Goal: Task Accomplishment & Management: Complete application form

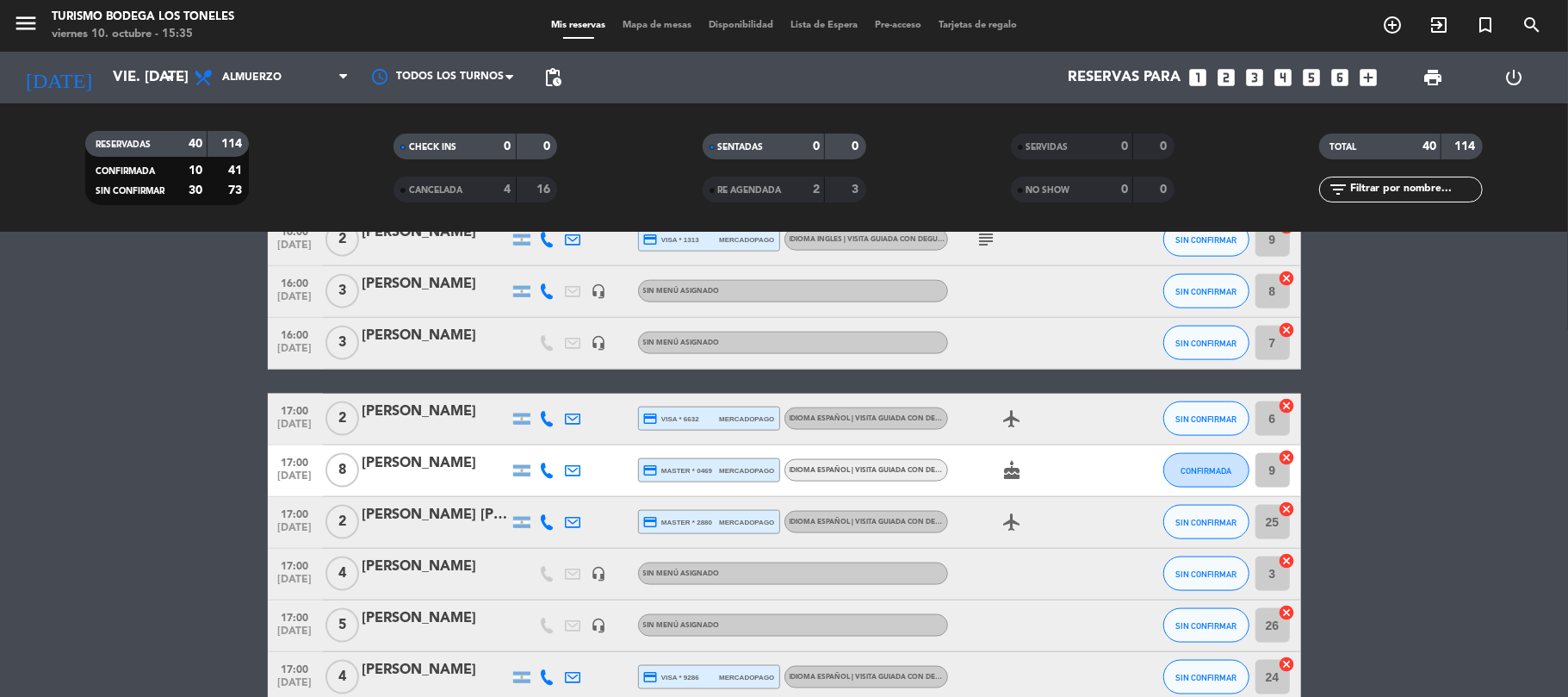
scroll to position [1547, 0]
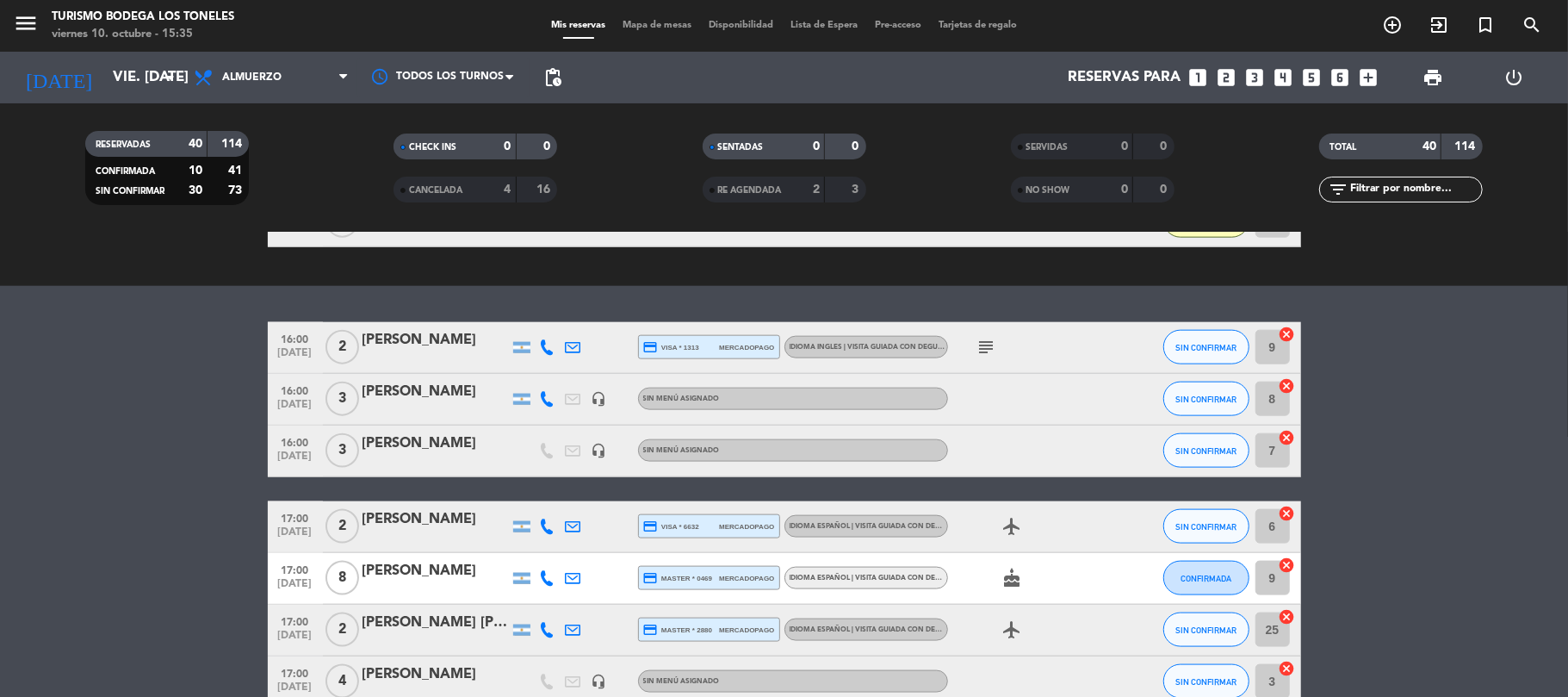
click at [432, 402] on div "[PERSON_NAME]" at bounding box center [436, 391] width 147 height 22
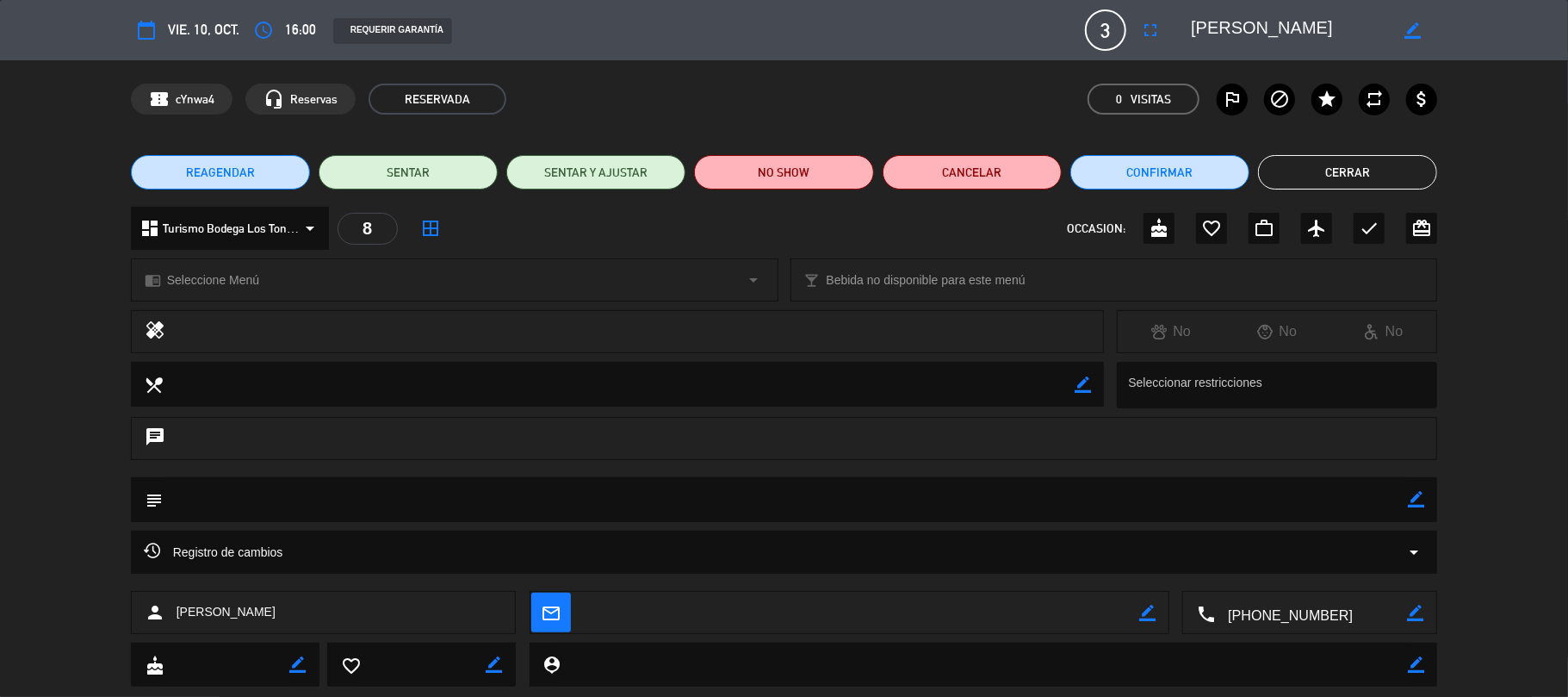
drag, startPoint x: 1372, startPoint y: 178, endPoint x: 1361, endPoint y: 186, distance: 13.6
click at [1371, 178] on button "Cerrar" at bounding box center [1347, 173] width 179 height 35
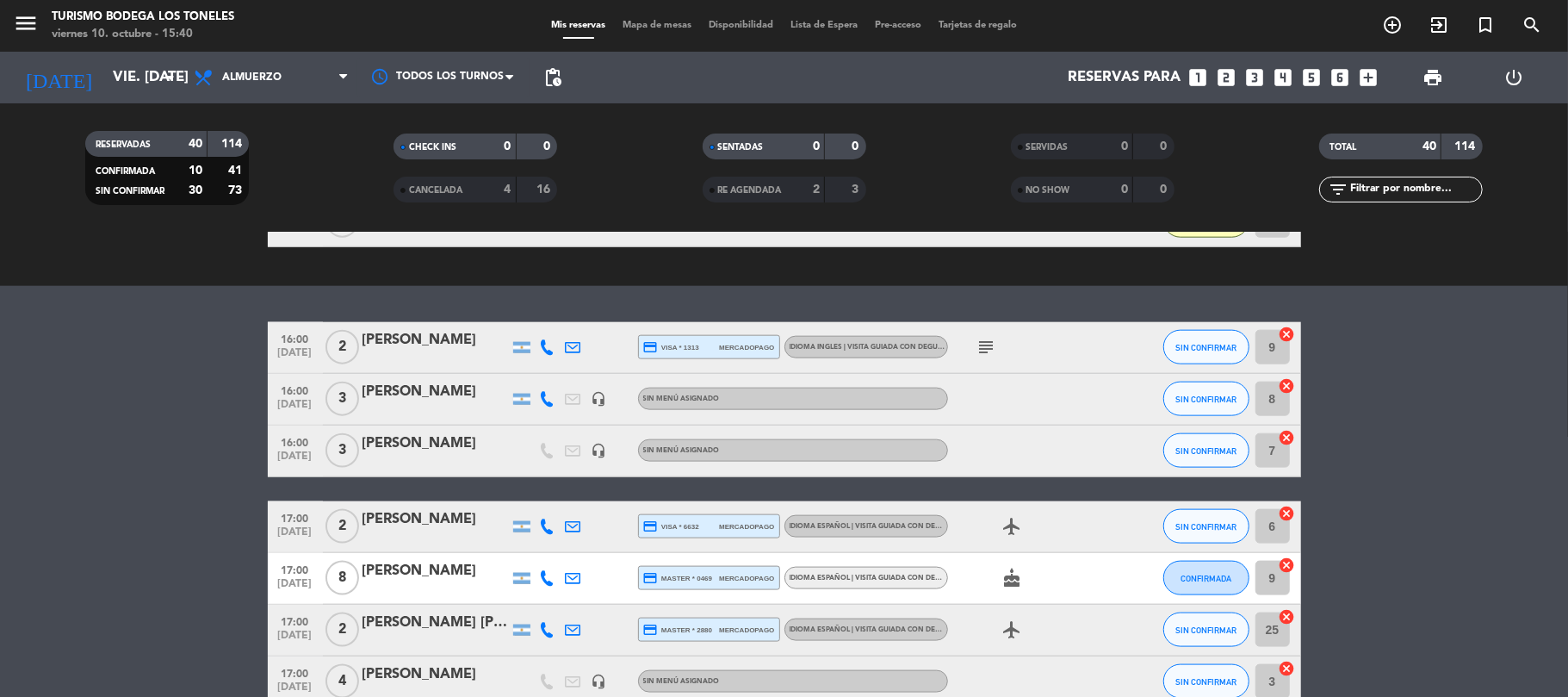
click at [988, 346] on icon "subject" at bounding box center [986, 347] width 20 height 20
click at [986, 347] on icon "subject" at bounding box center [986, 347] width 20 height 20
click at [906, 347] on span "Idioma Ingles | Visita guiada con degustación - Familia [PERSON_NAME] Wine Seri…" at bounding box center [949, 347] width 319 height 7
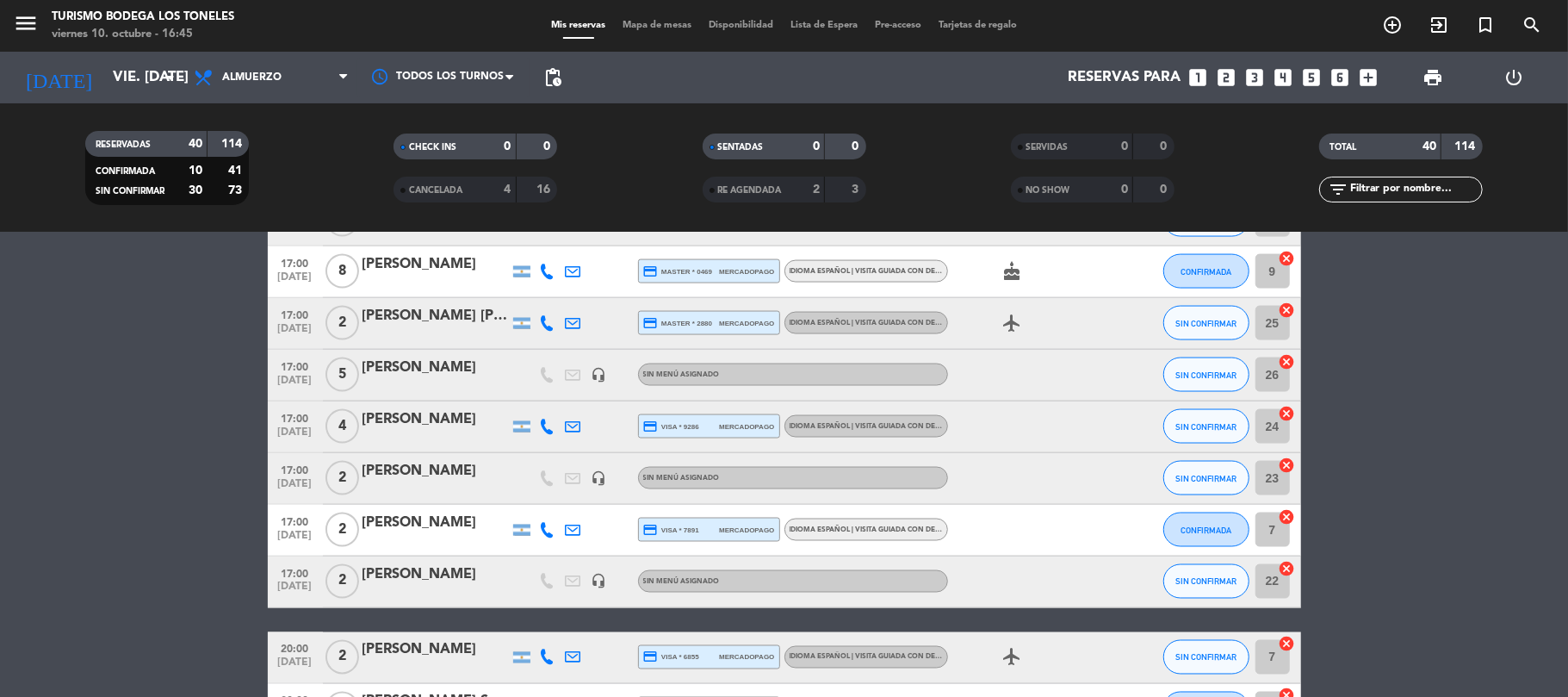
scroll to position [1988, 0]
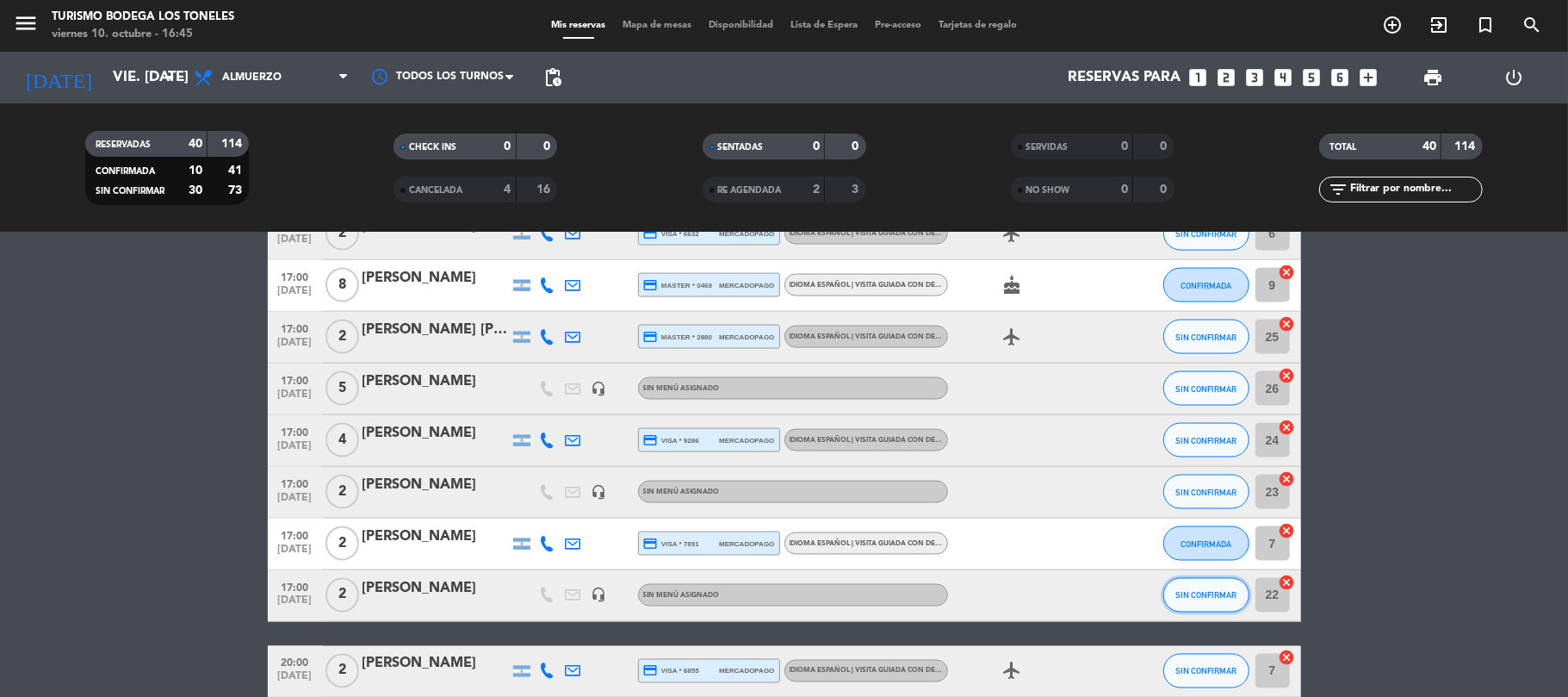
click at [1178, 596] on span "SIN CONFIRMAR" at bounding box center [1205, 596] width 61 height 10
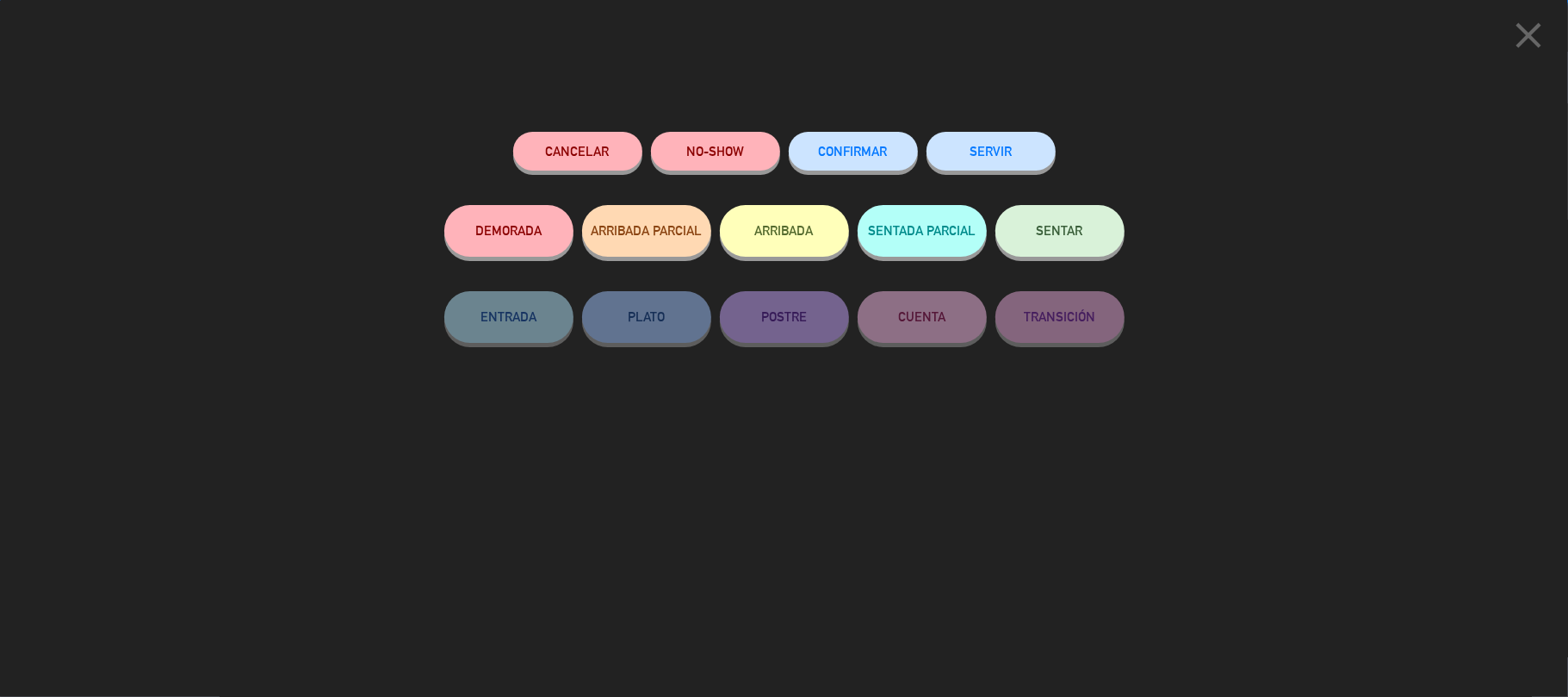
click at [1533, 24] on icon "close" at bounding box center [1527, 35] width 43 height 43
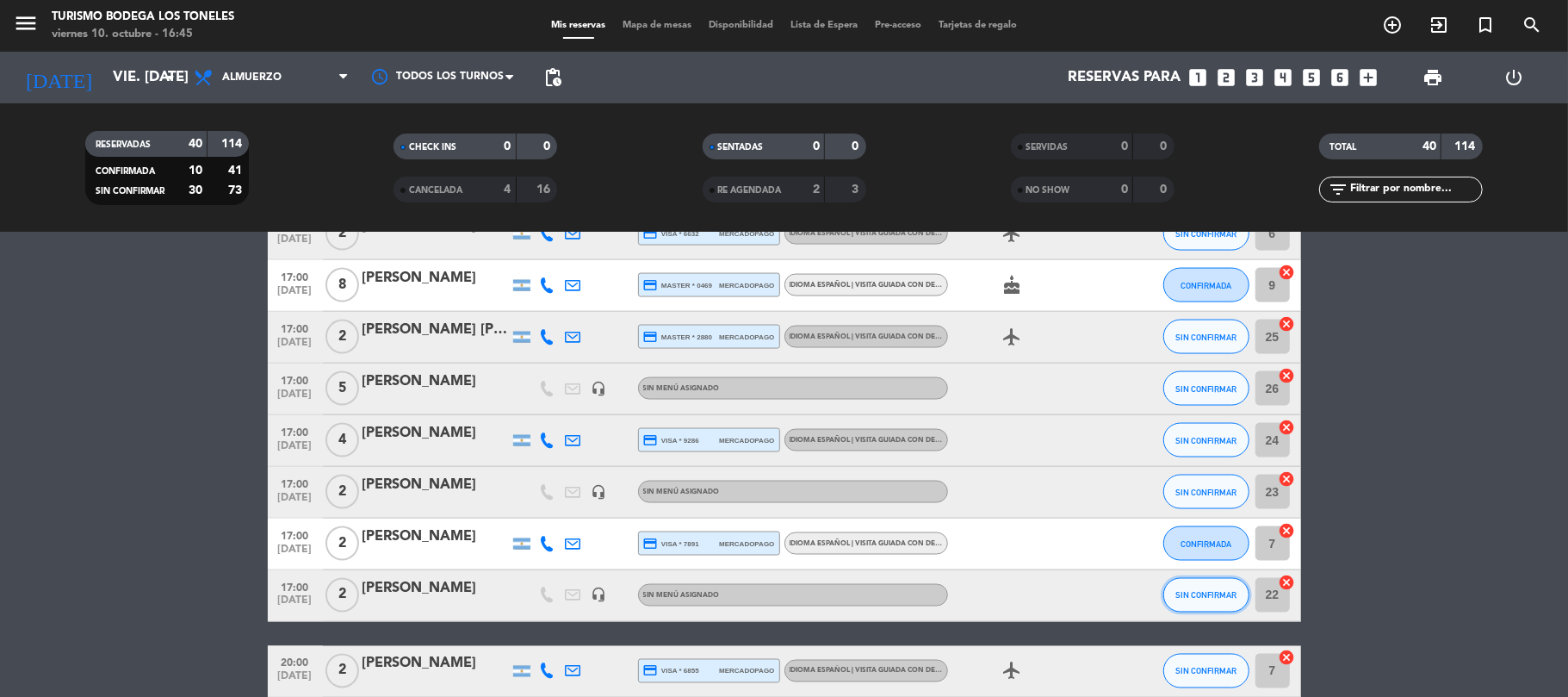
click at [1192, 591] on span "SIN CONFIRMAR" at bounding box center [1205, 596] width 61 height 10
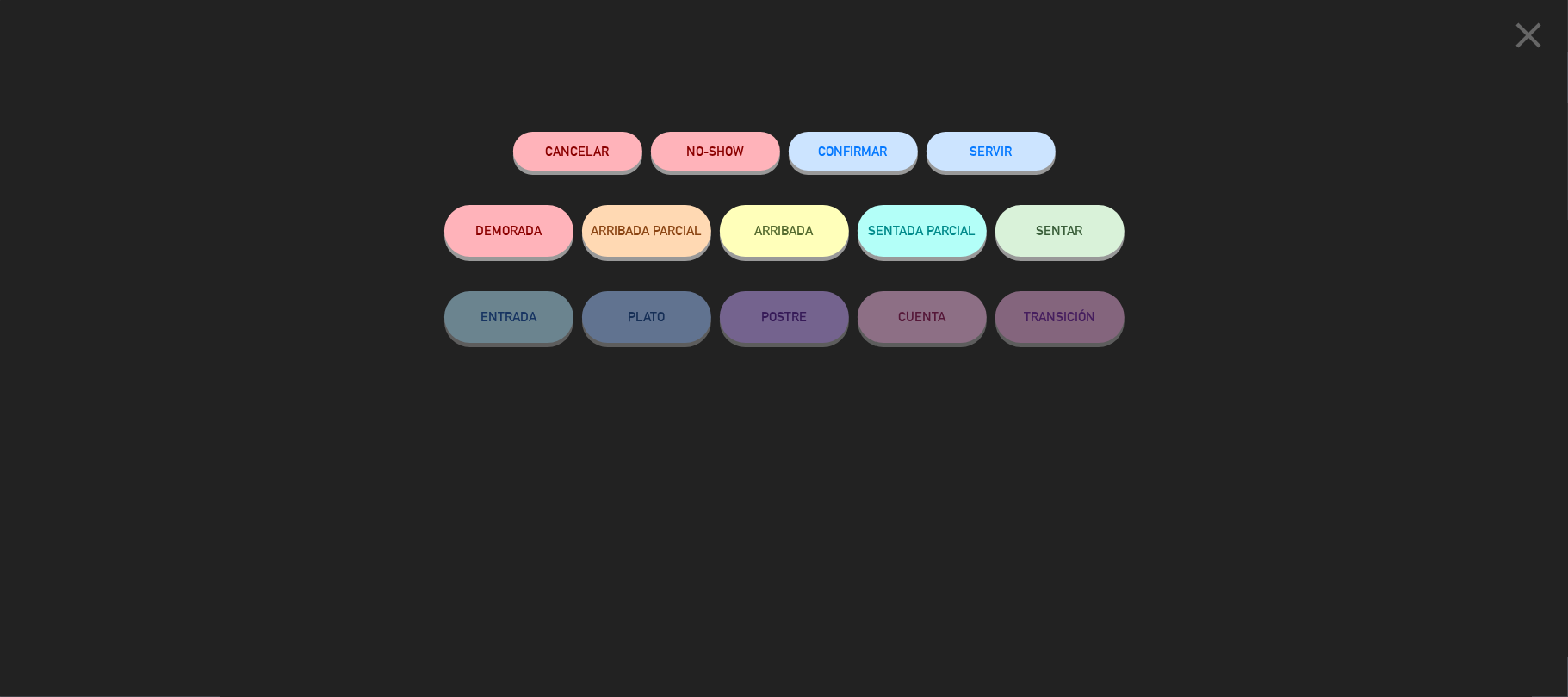
click at [811, 225] on button "ARRIBADA" at bounding box center [784, 231] width 129 height 52
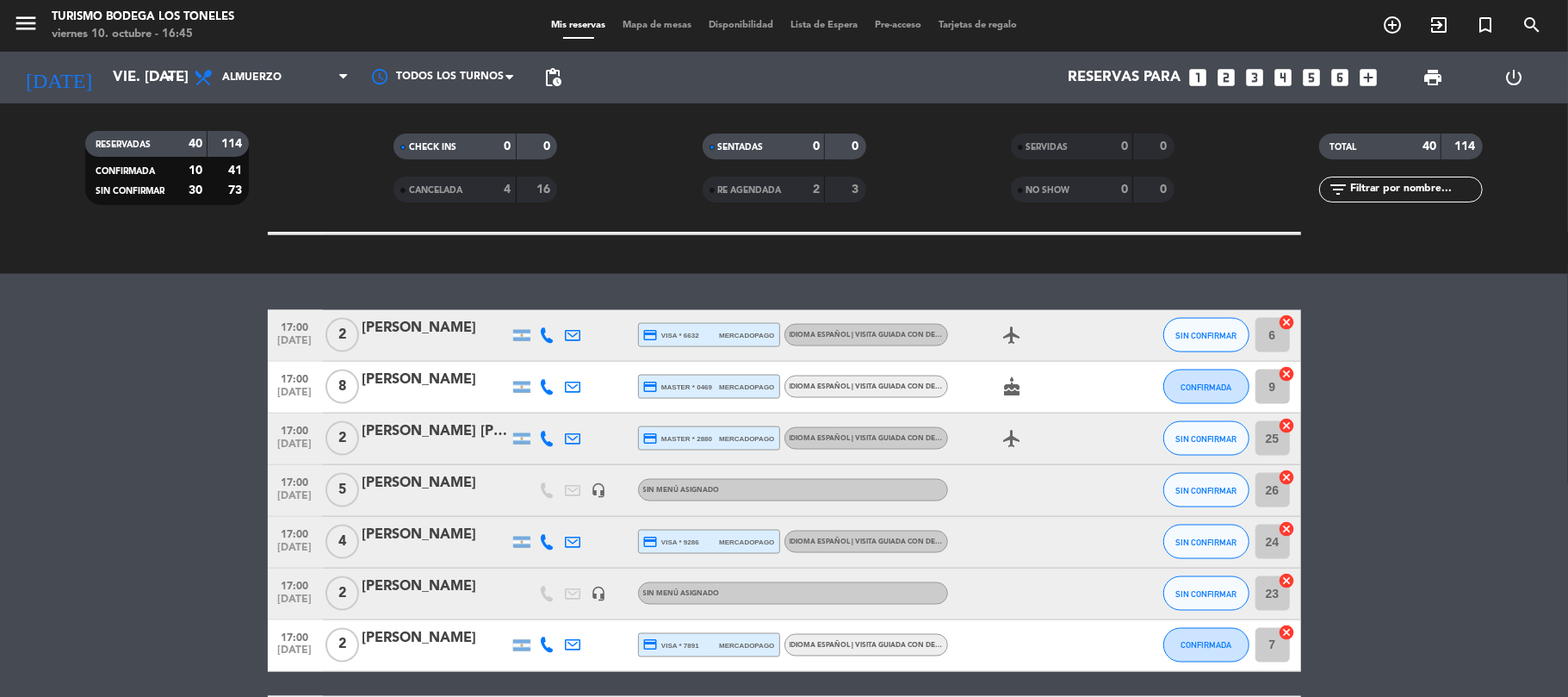
scroll to position [1924, 0]
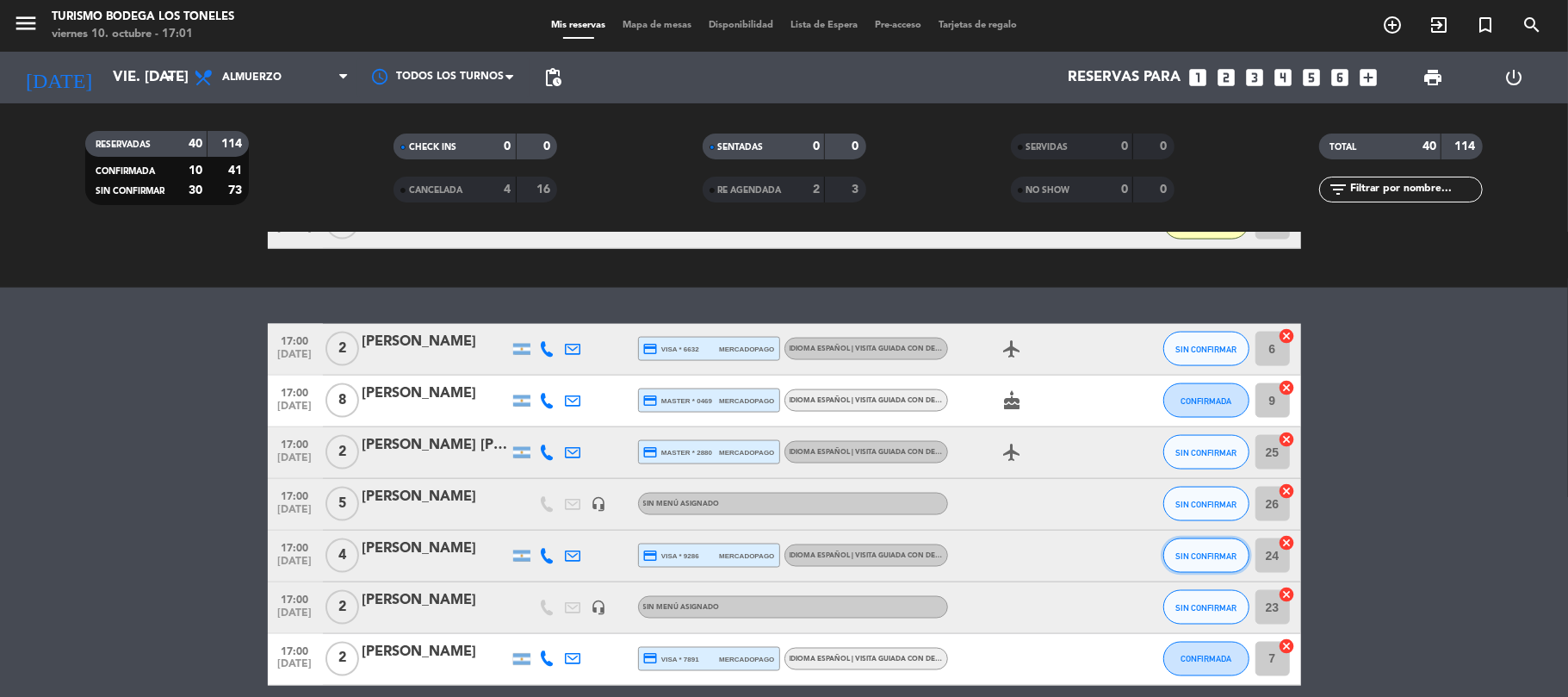
click at [1192, 553] on span "SIN CONFIRMAR" at bounding box center [1205, 556] width 61 height 10
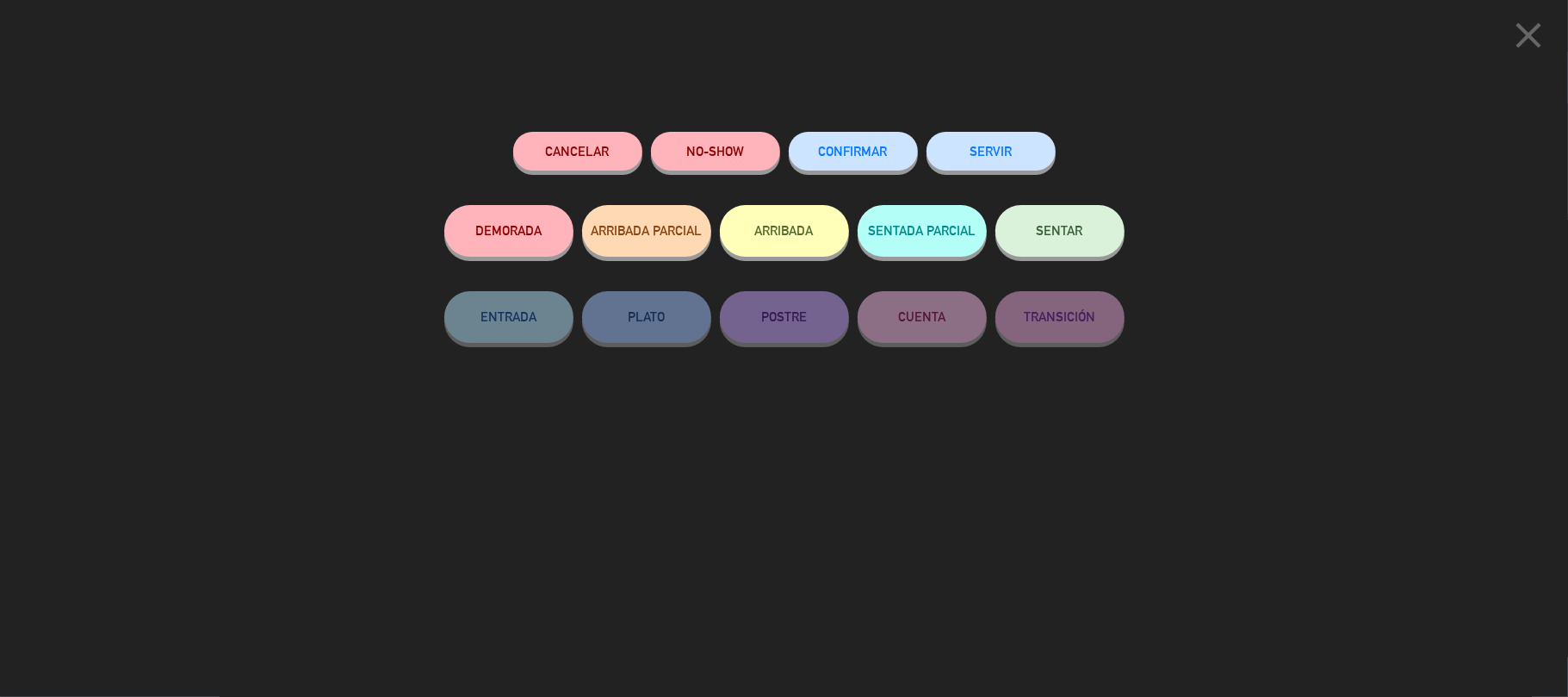
click at [816, 245] on button "ARRIBADA" at bounding box center [784, 231] width 129 height 52
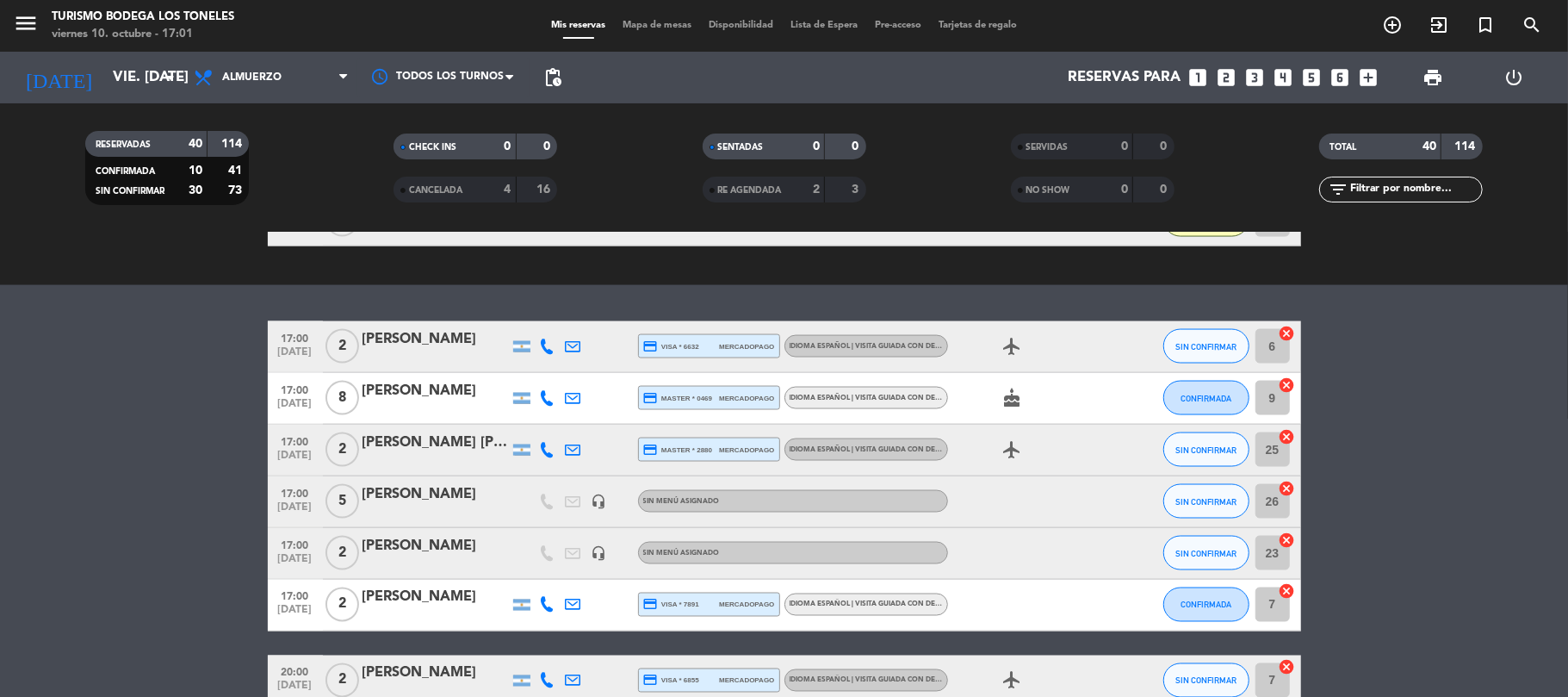
scroll to position [2040, 0]
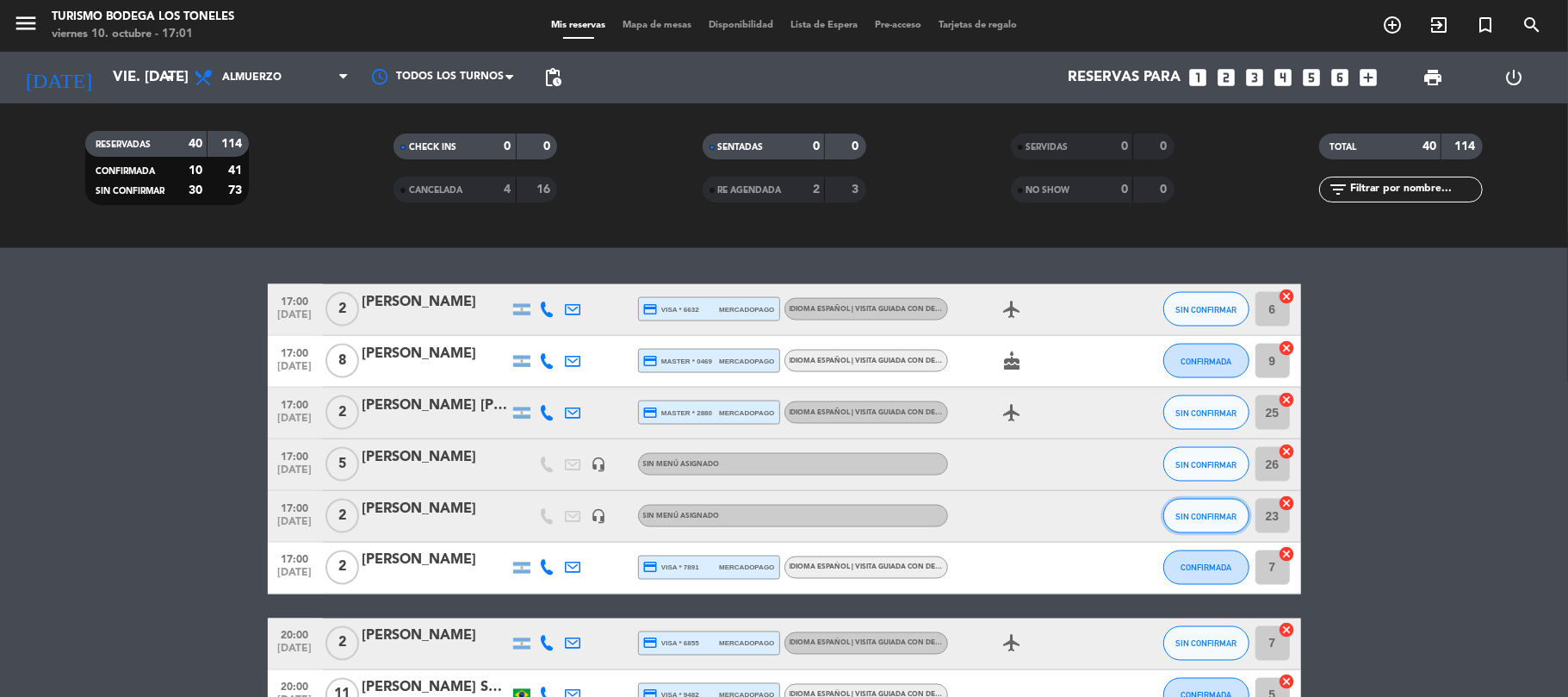
click at [1198, 515] on span "SIN CONFIRMAR" at bounding box center [1205, 516] width 61 height 10
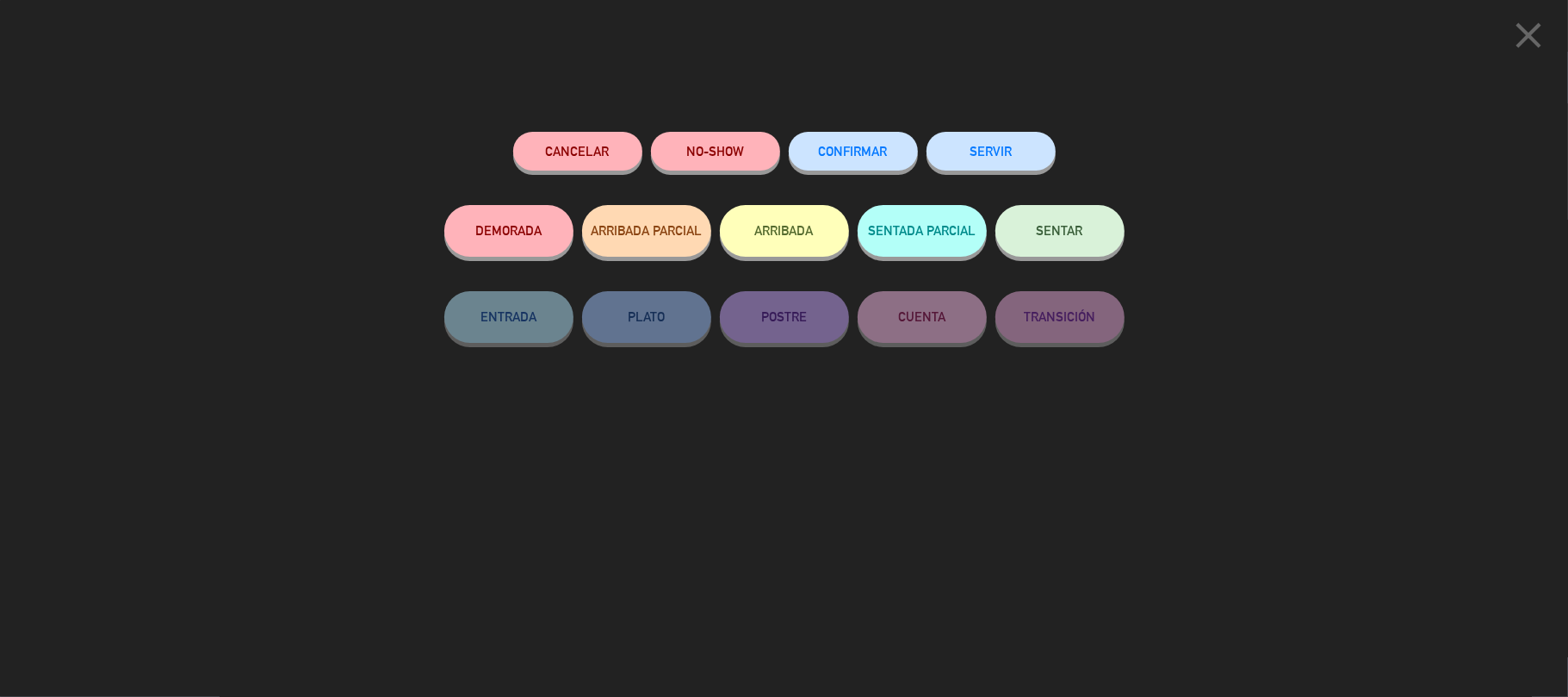
click at [789, 226] on button "ARRIBADA" at bounding box center [784, 231] width 129 height 52
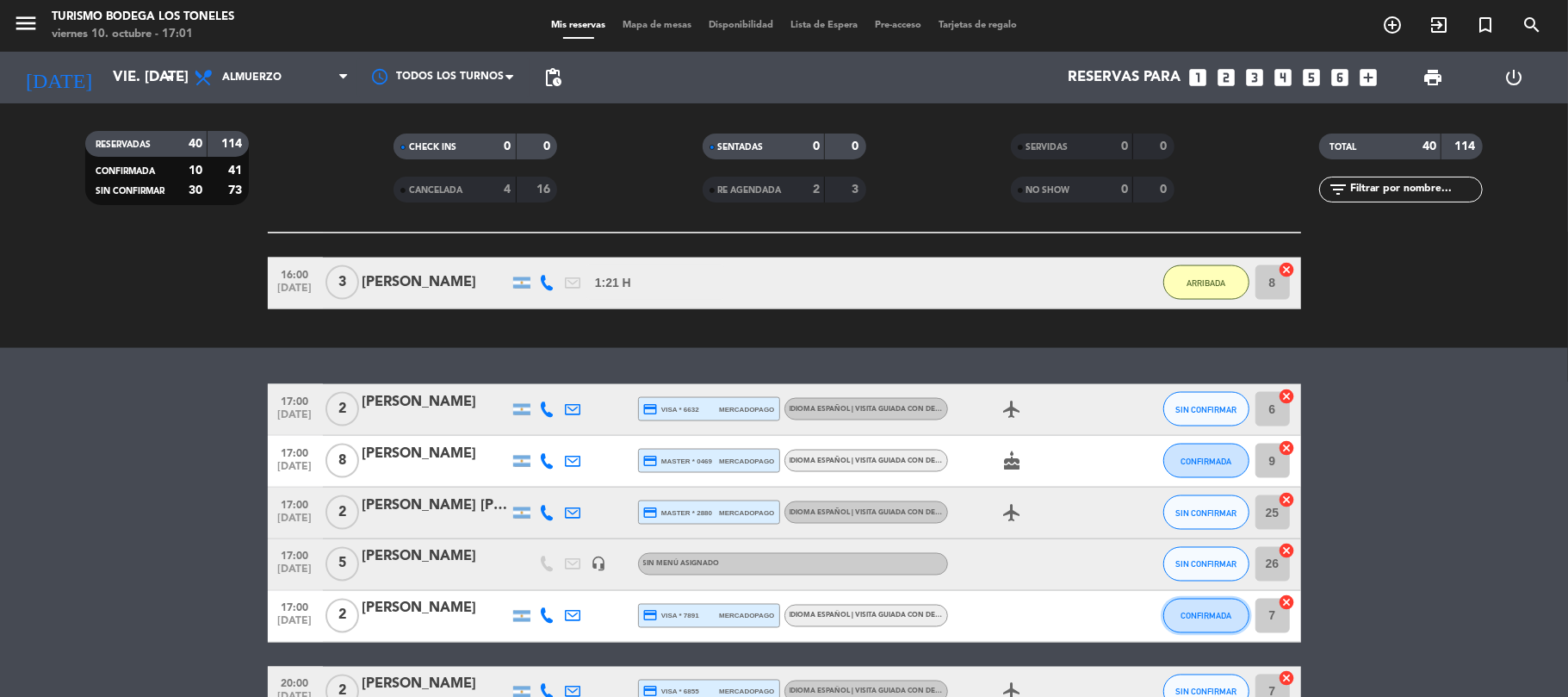
click at [1192, 613] on span "CONFIRMADA" at bounding box center [1205, 616] width 51 height 10
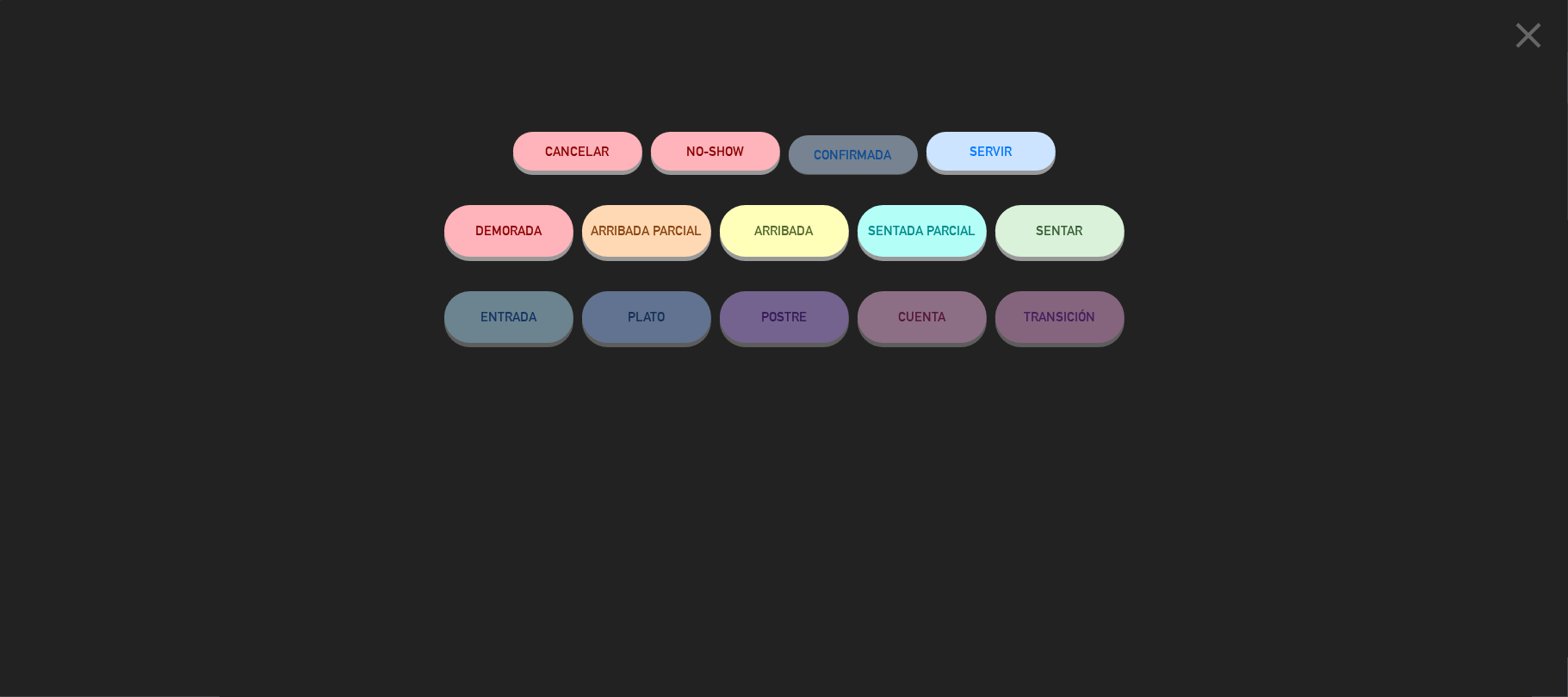
click at [799, 236] on button "ARRIBADA" at bounding box center [784, 231] width 129 height 52
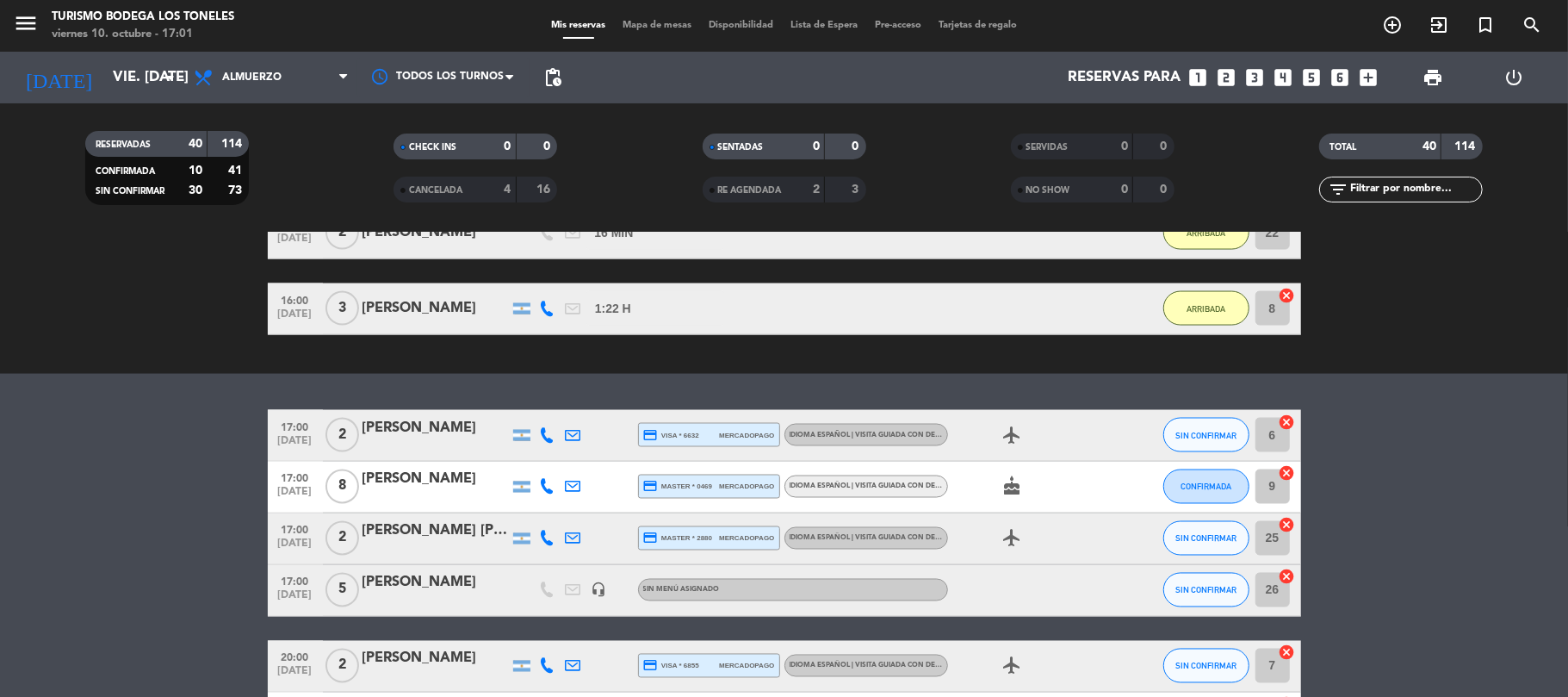
scroll to position [2154, 0]
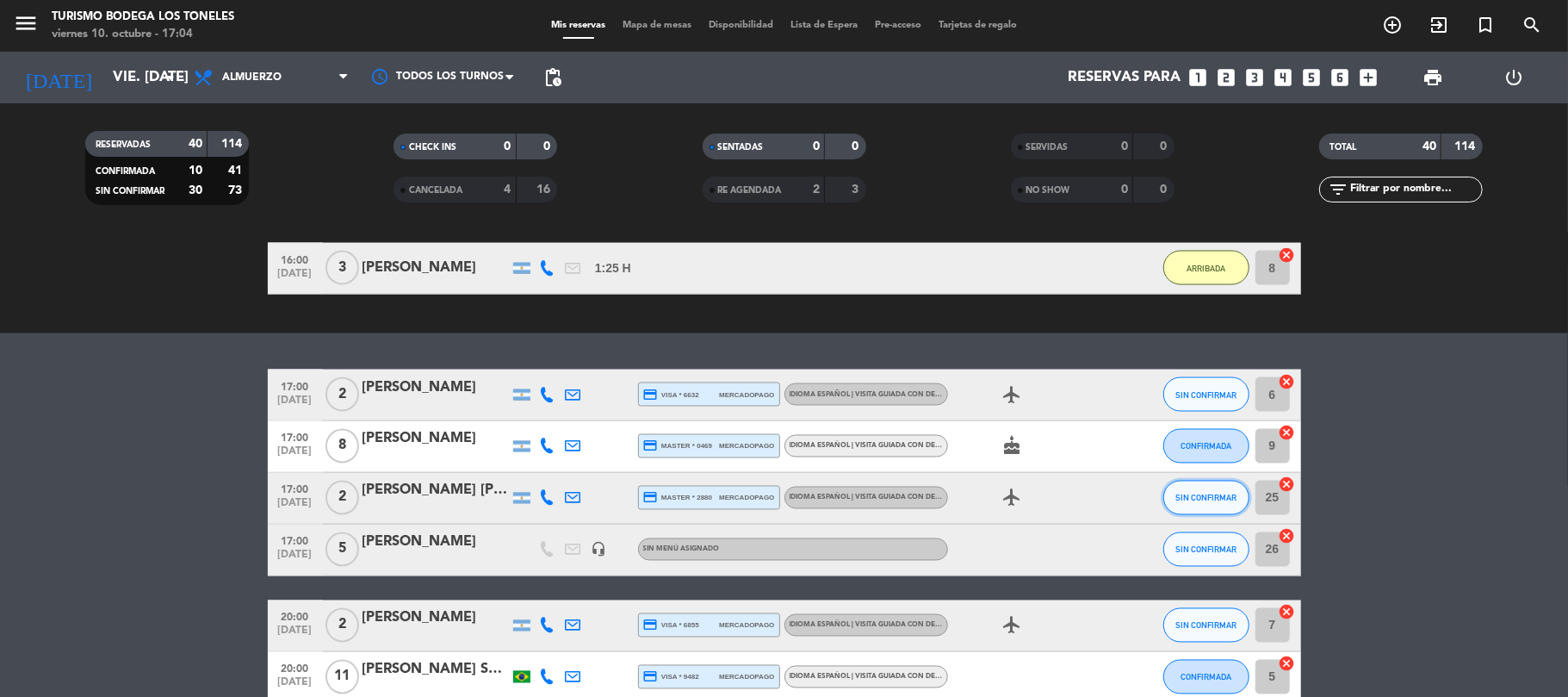
click at [1193, 503] on button "SIN CONFIRMAR" at bounding box center [1205, 498] width 86 height 35
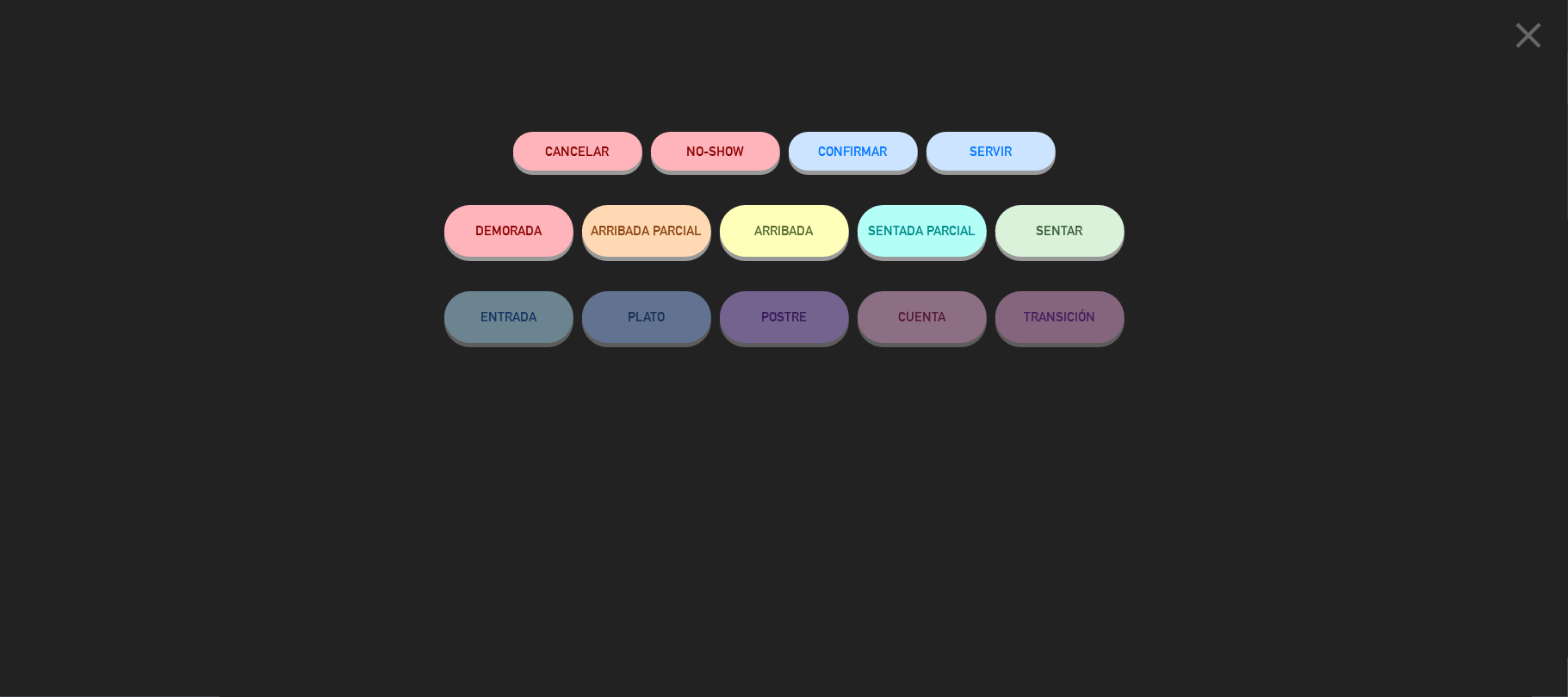
click at [813, 268] on div "ARRIBADA" at bounding box center [784, 247] width 129 height 86
click at [807, 242] on button "ARRIBADA" at bounding box center [784, 231] width 129 height 52
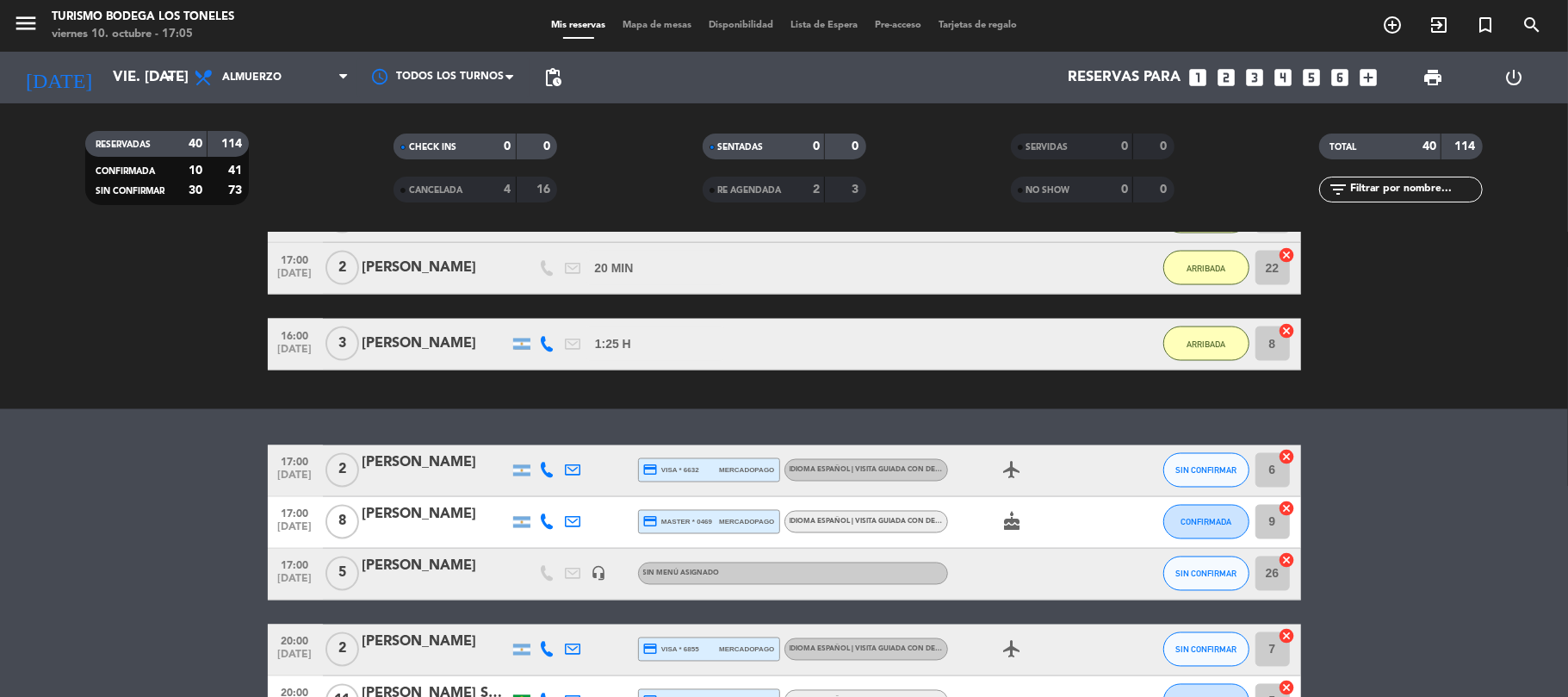
click at [417, 515] on div "[PERSON_NAME]" at bounding box center [436, 515] width 147 height 22
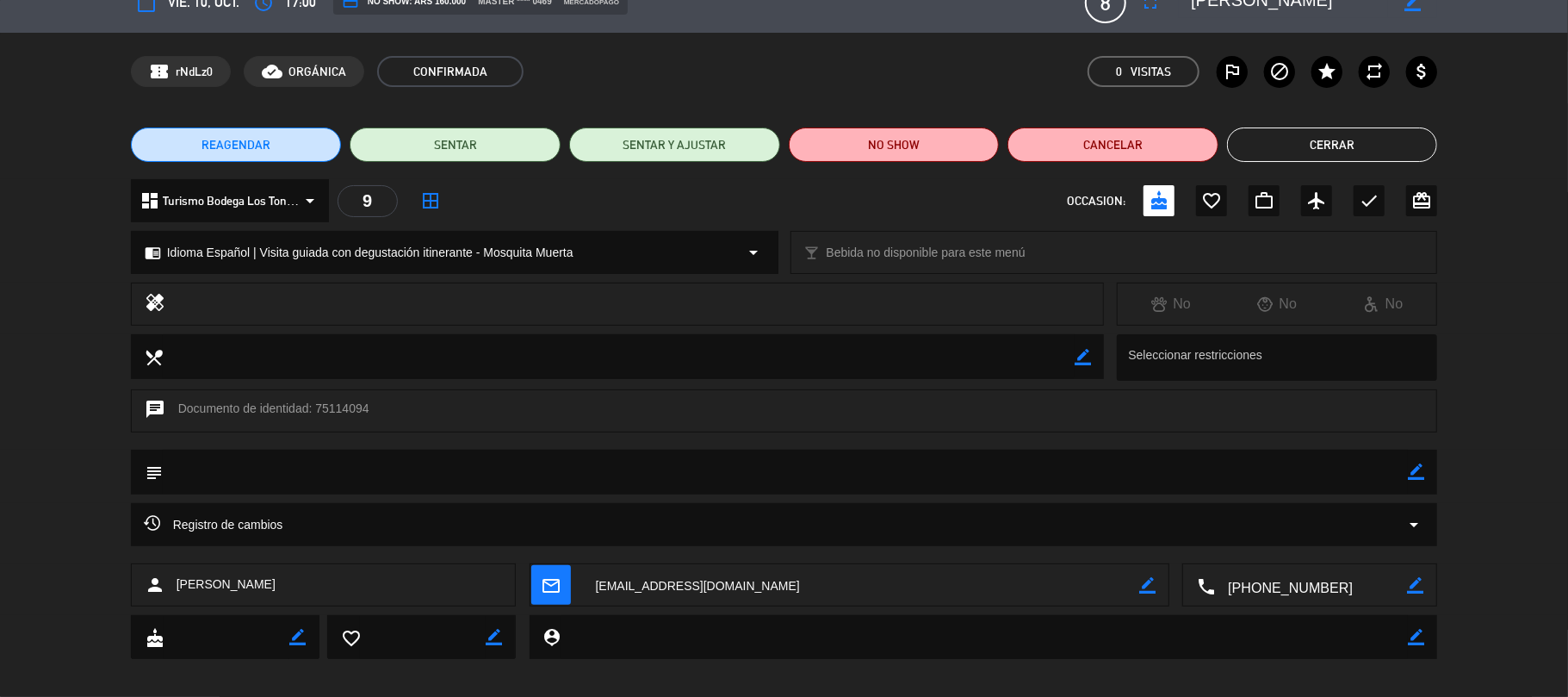
scroll to position [40, 0]
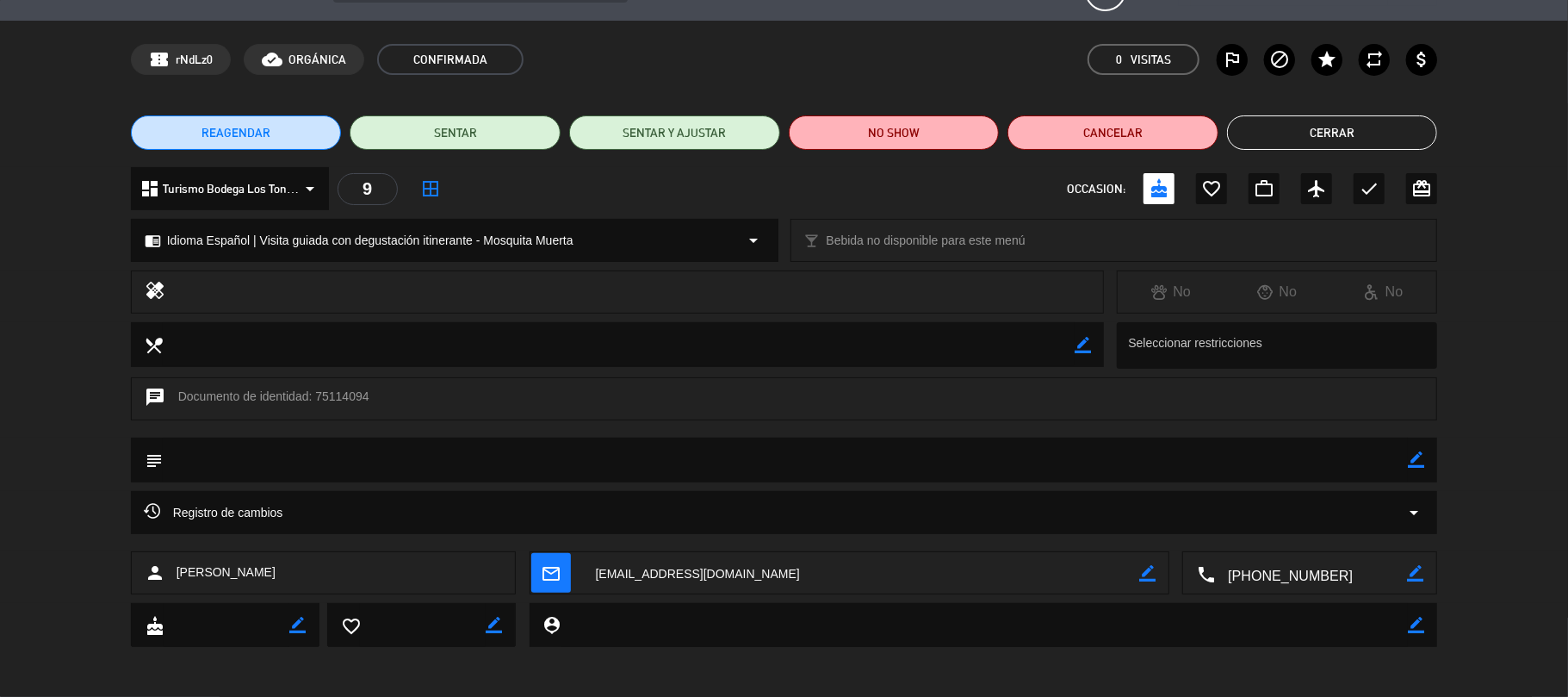
click at [1278, 134] on button "Cerrar" at bounding box center [1332, 133] width 211 height 35
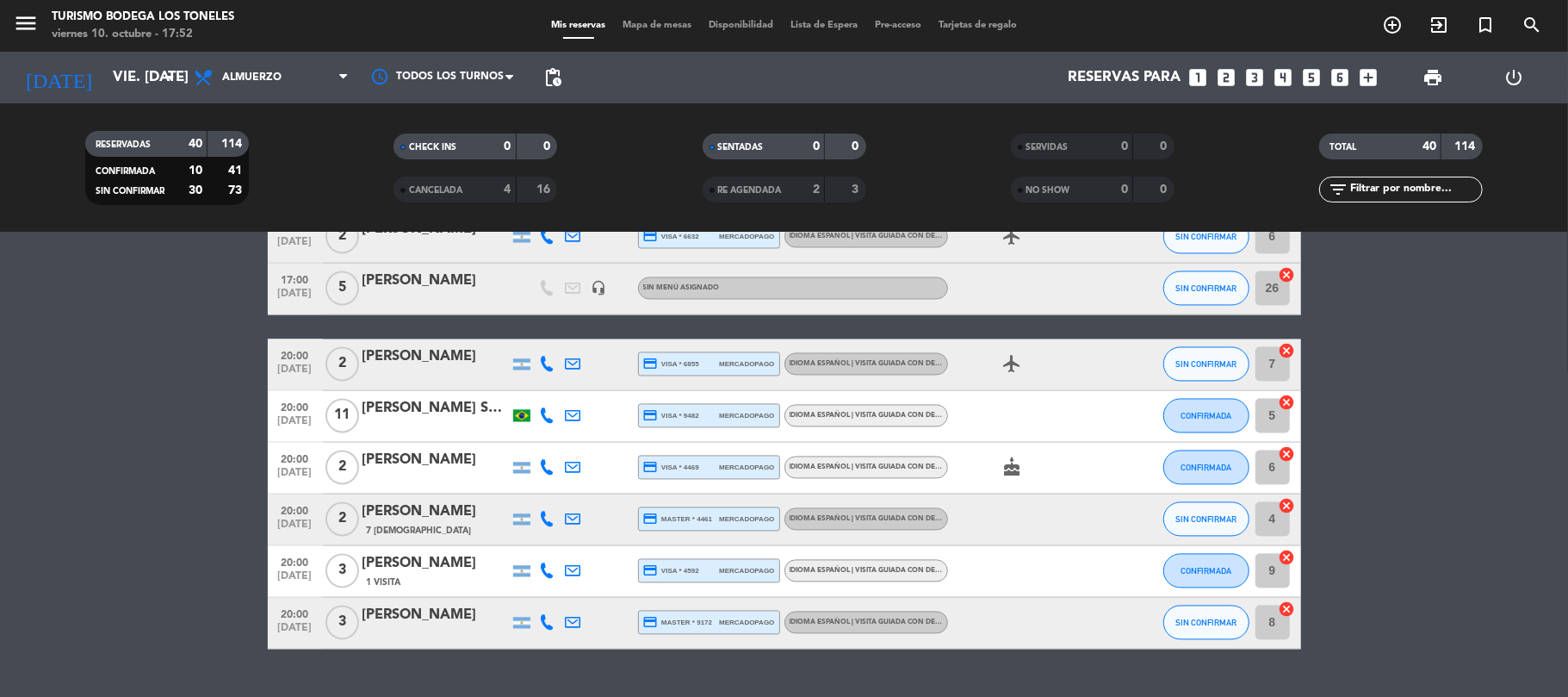
scroll to position [2525, 0]
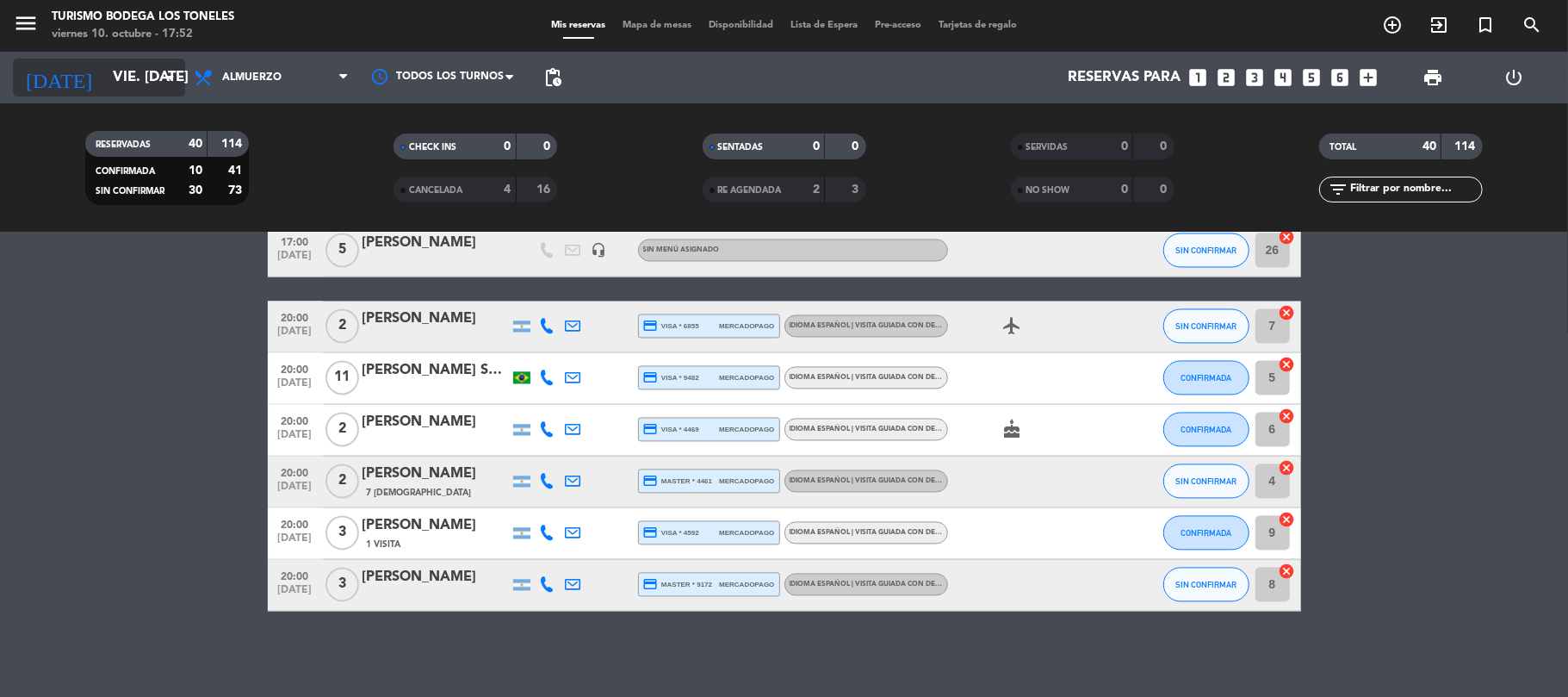
click at [104, 87] on input "vie. [DATE]" at bounding box center [197, 77] width 186 height 34
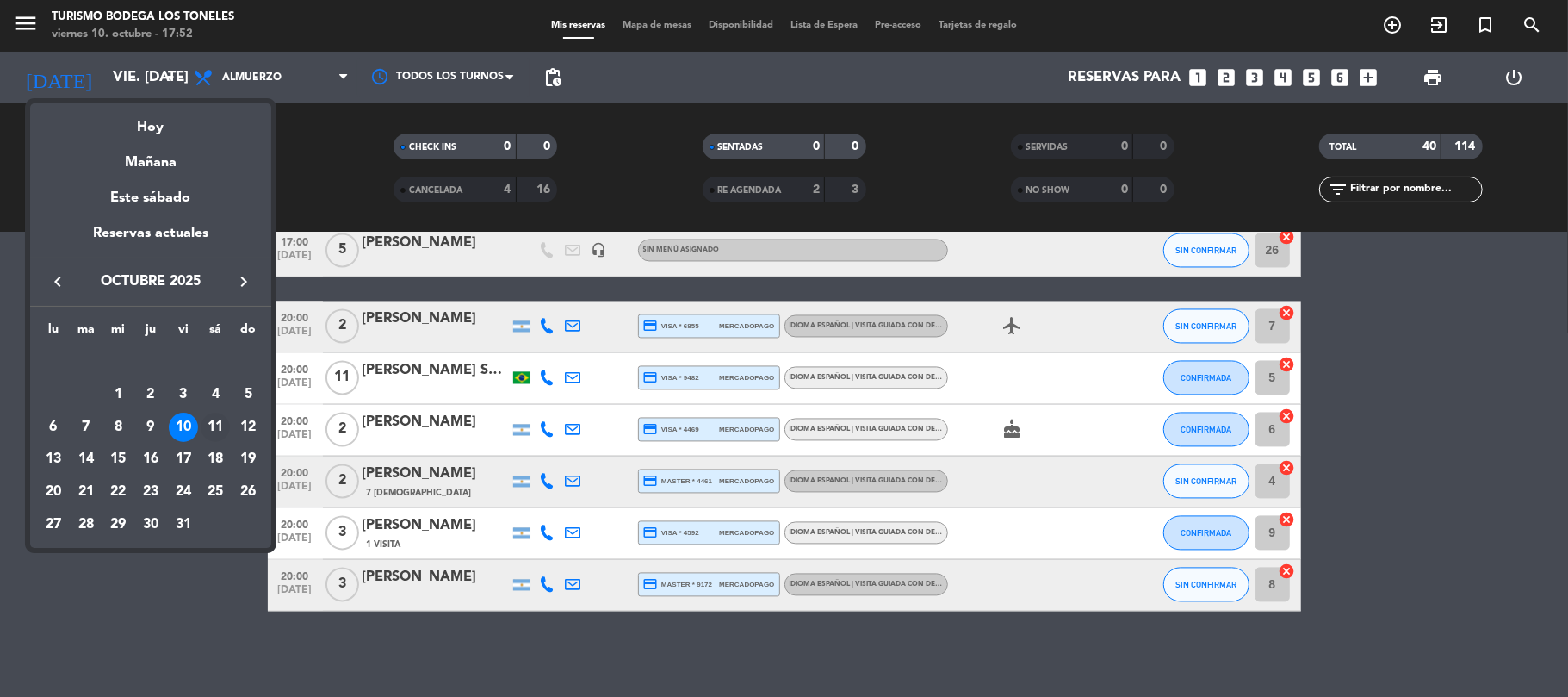
click at [218, 427] on div "11" at bounding box center [215, 427] width 29 height 29
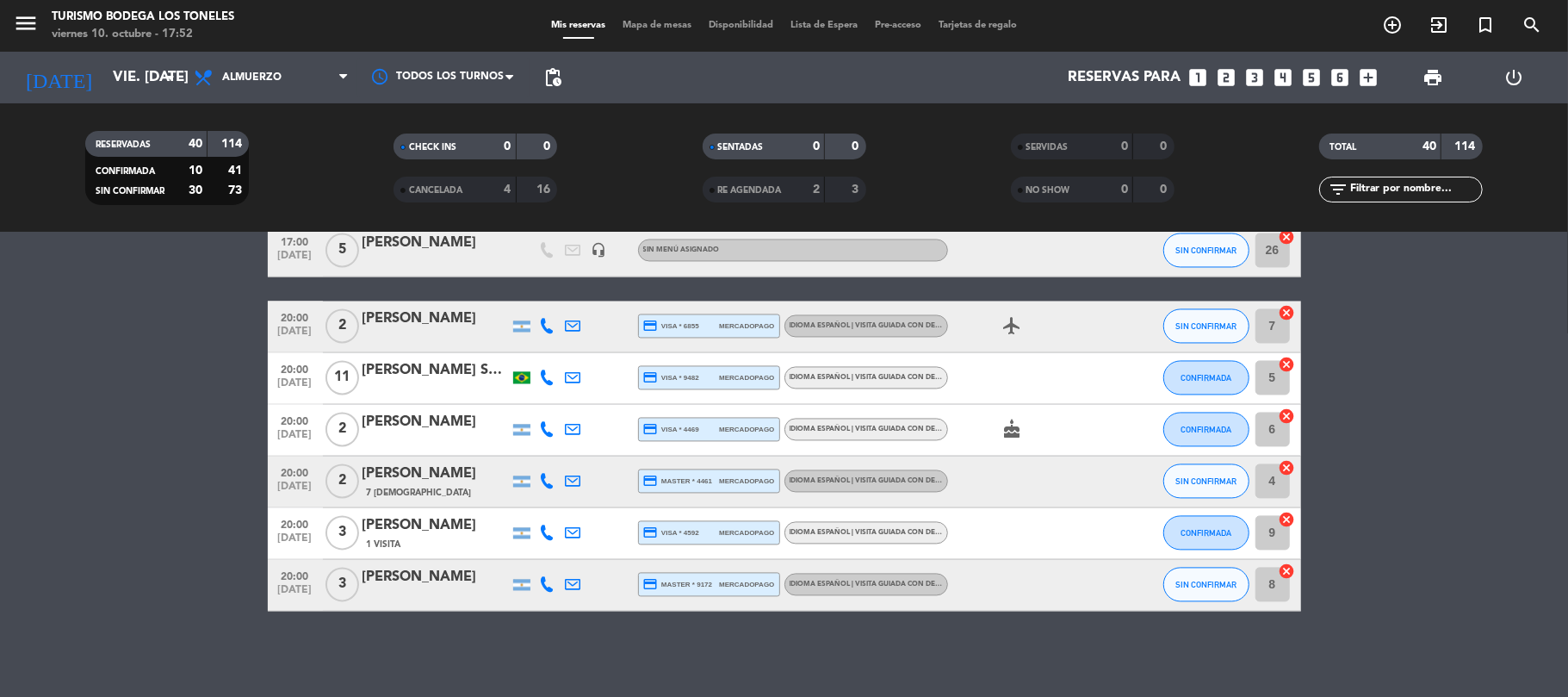
type input "sáb. [DATE]"
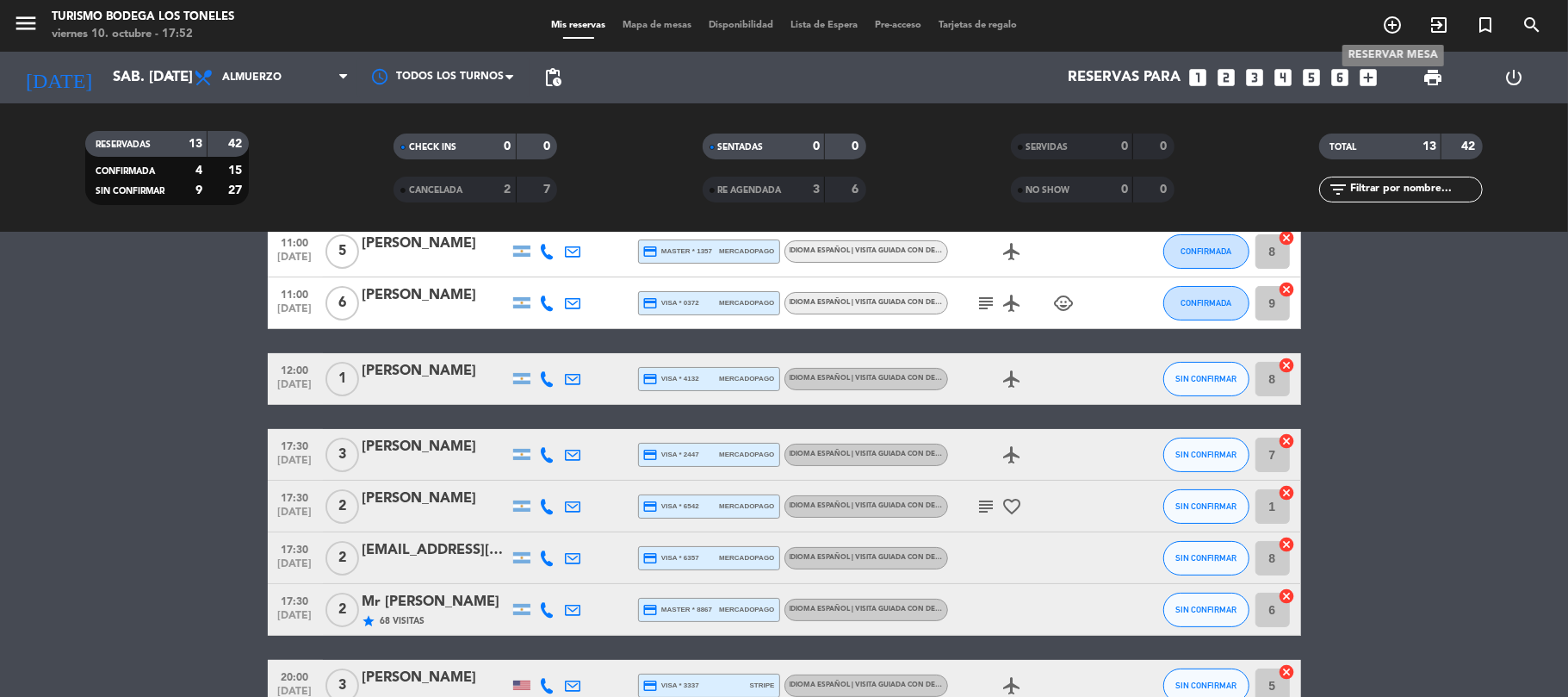
click at [1385, 26] on icon "add_circle_outline" at bounding box center [1391, 24] width 20 height 20
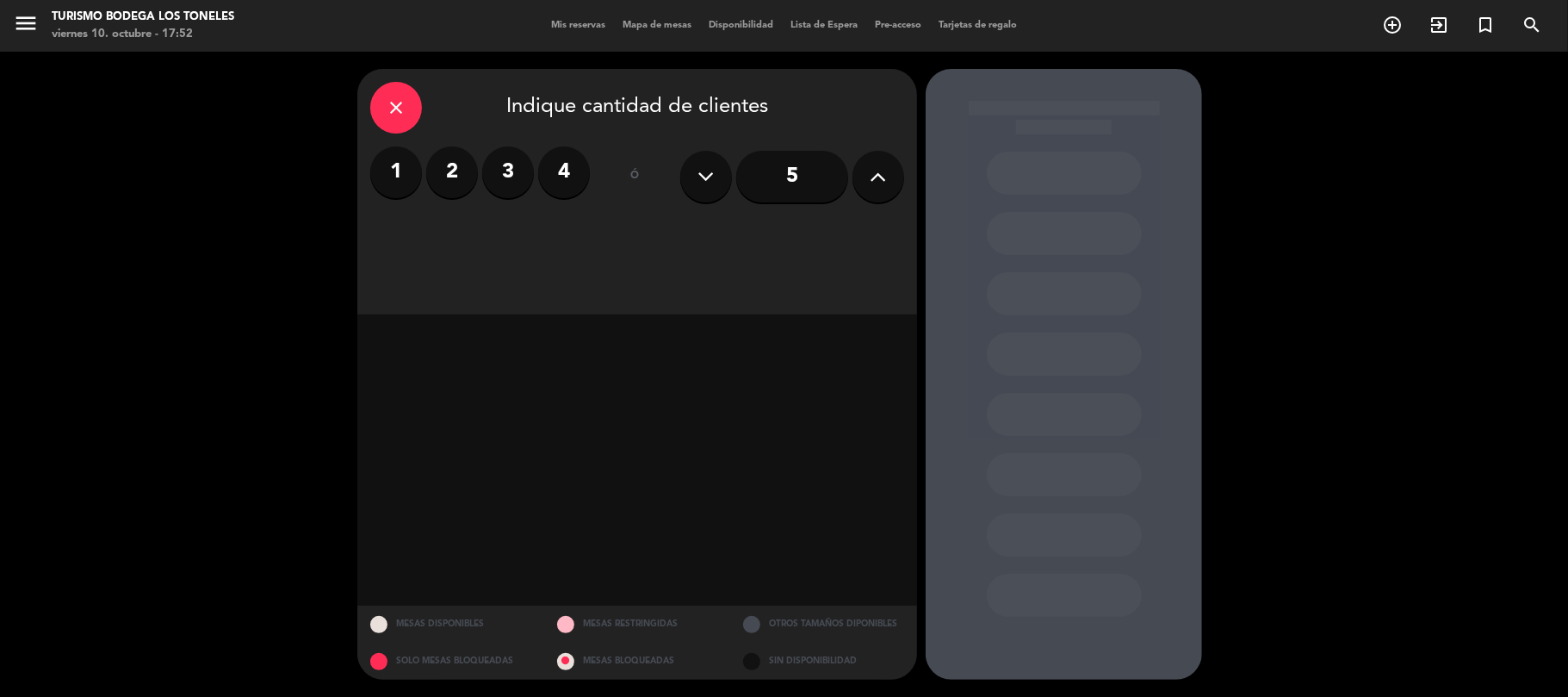
click at [382, 104] on div "close" at bounding box center [397, 108] width 52 height 52
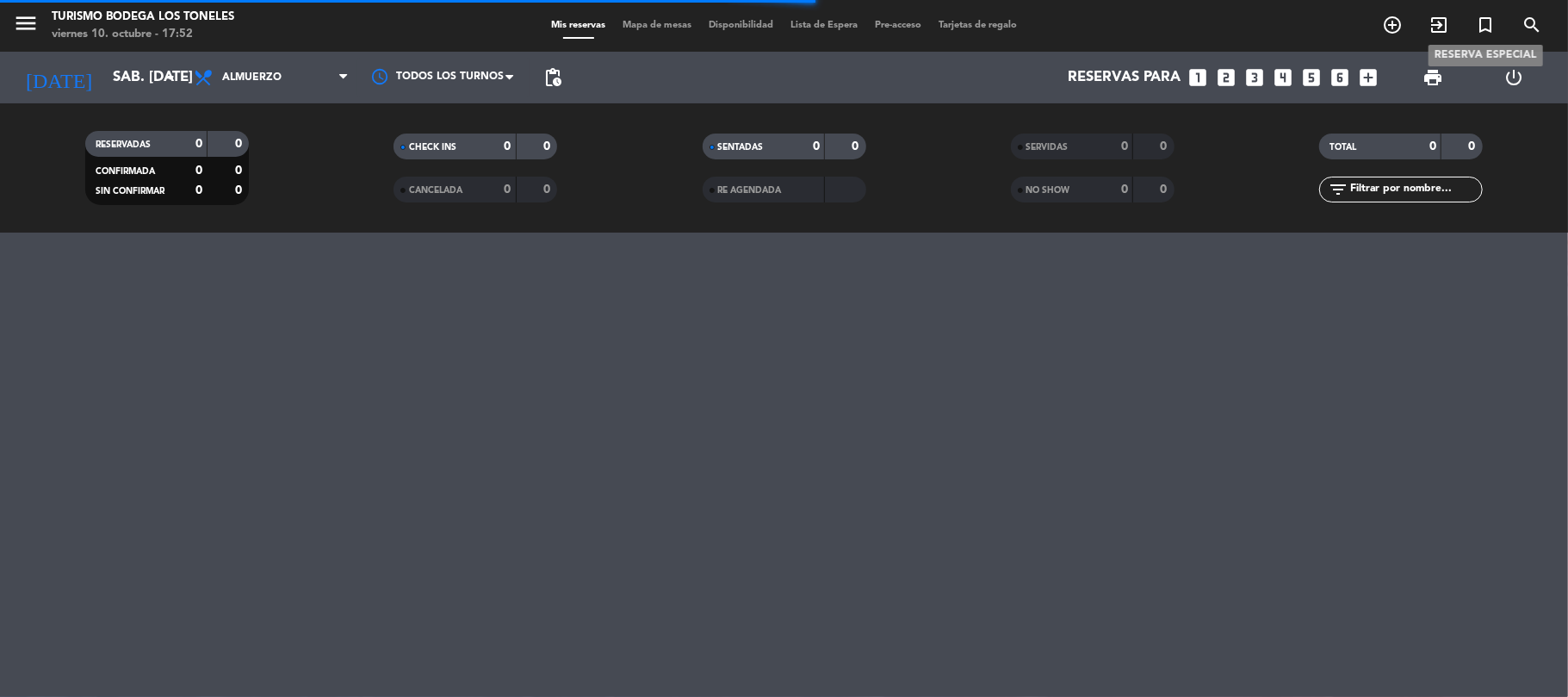
click at [1485, 18] on icon "turned_in_not" at bounding box center [1484, 24] width 20 height 20
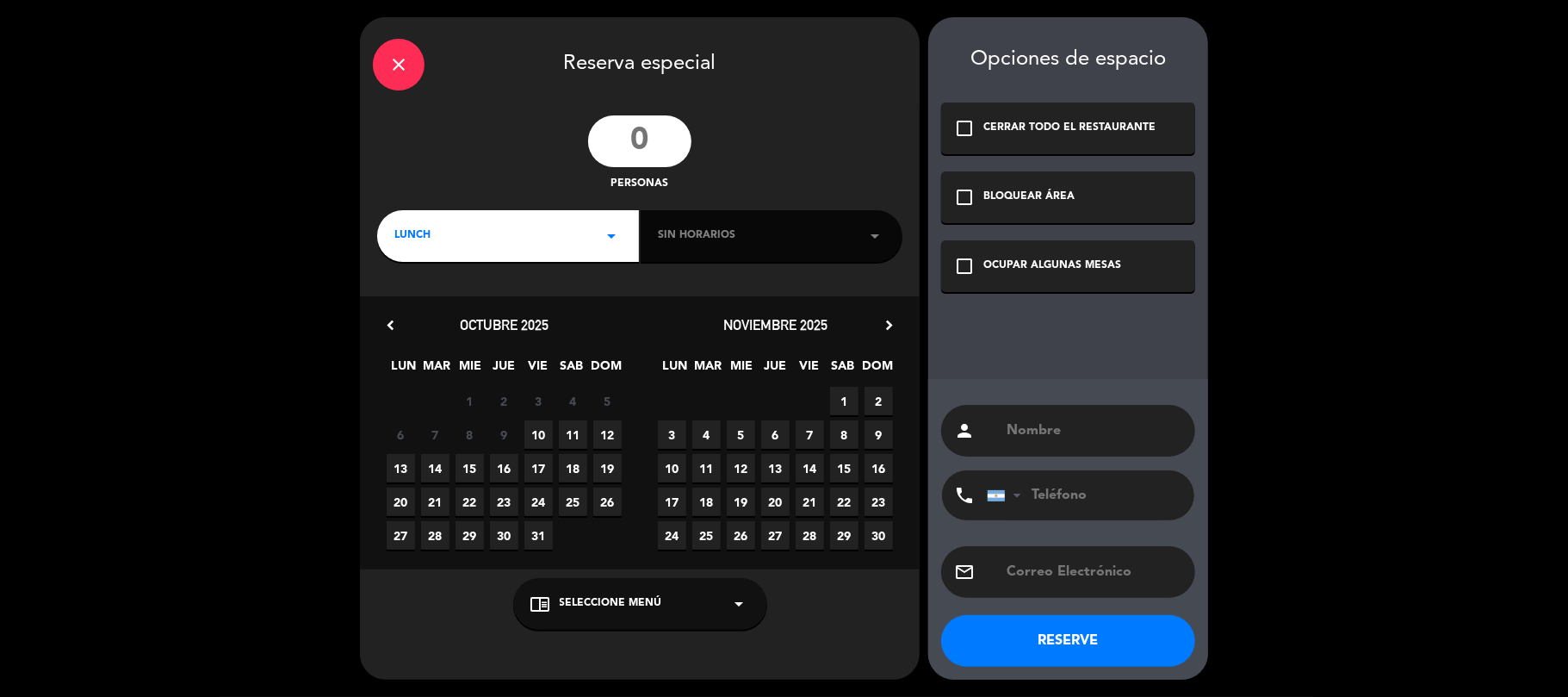
click at [682, 136] on input "number" at bounding box center [639, 142] width 103 height 52
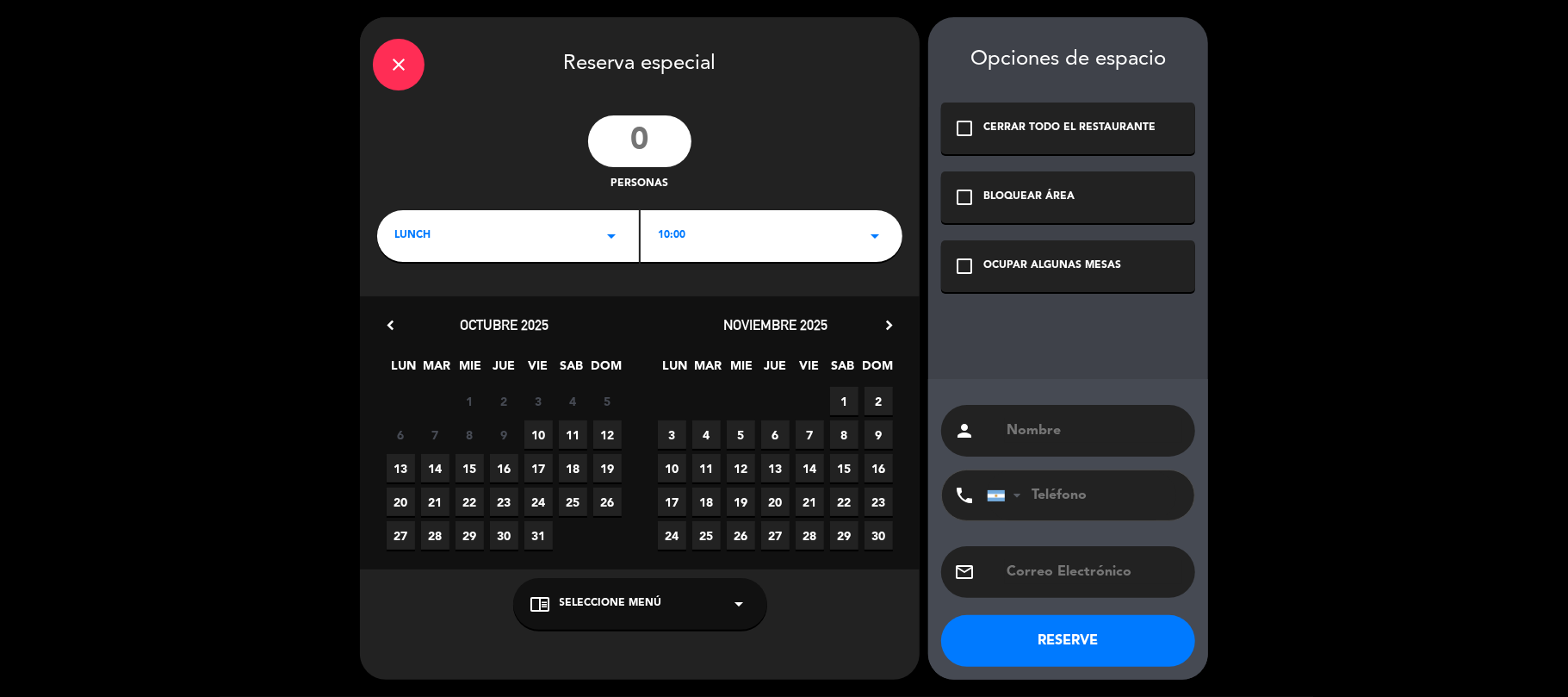
click at [650, 142] on input "number" at bounding box center [639, 142] width 103 height 52
type input "16"
click at [606, 226] on icon "arrow_drop_down" at bounding box center [611, 236] width 20 height 20
click at [576, 438] on span "11" at bounding box center [572, 433] width 28 height 28
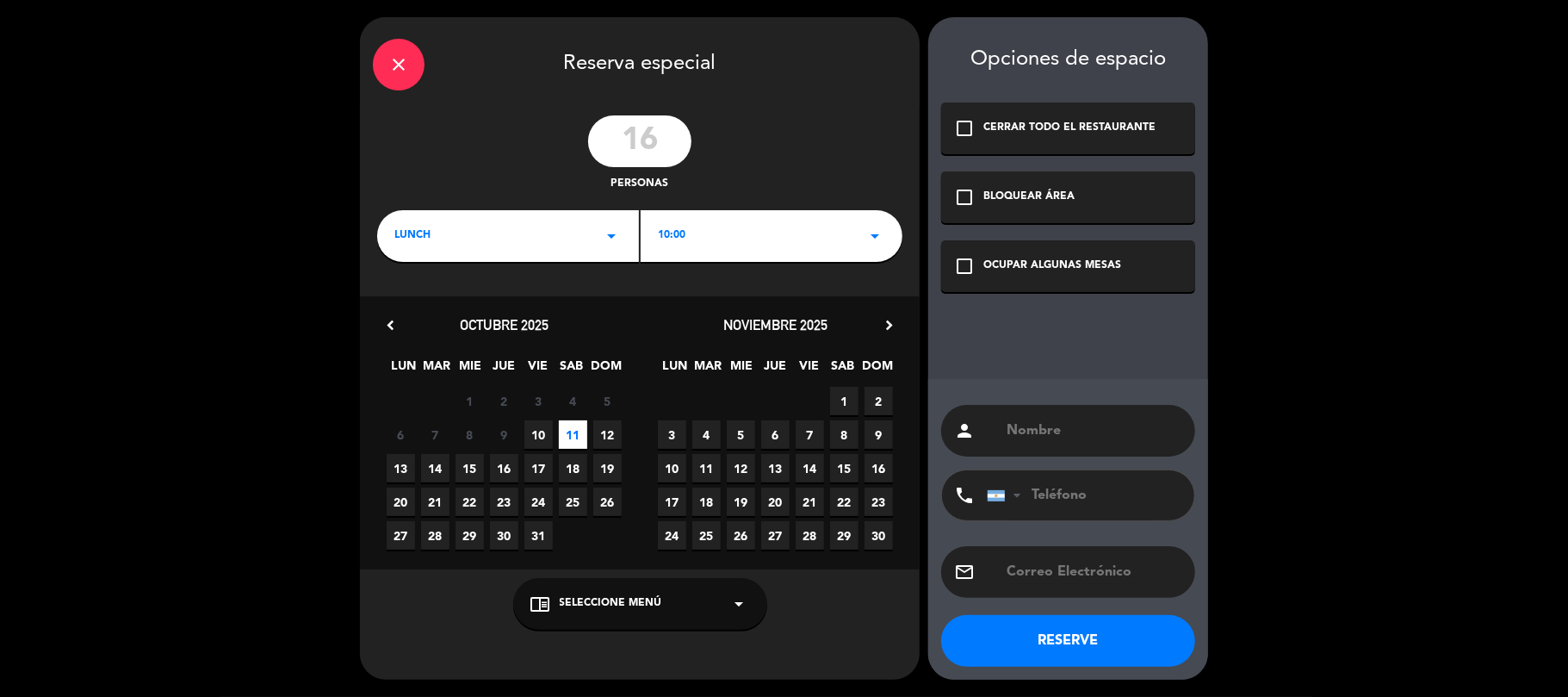
click at [394, 68] on icon "close" at bounding box center [398, 64] width 20 height 20
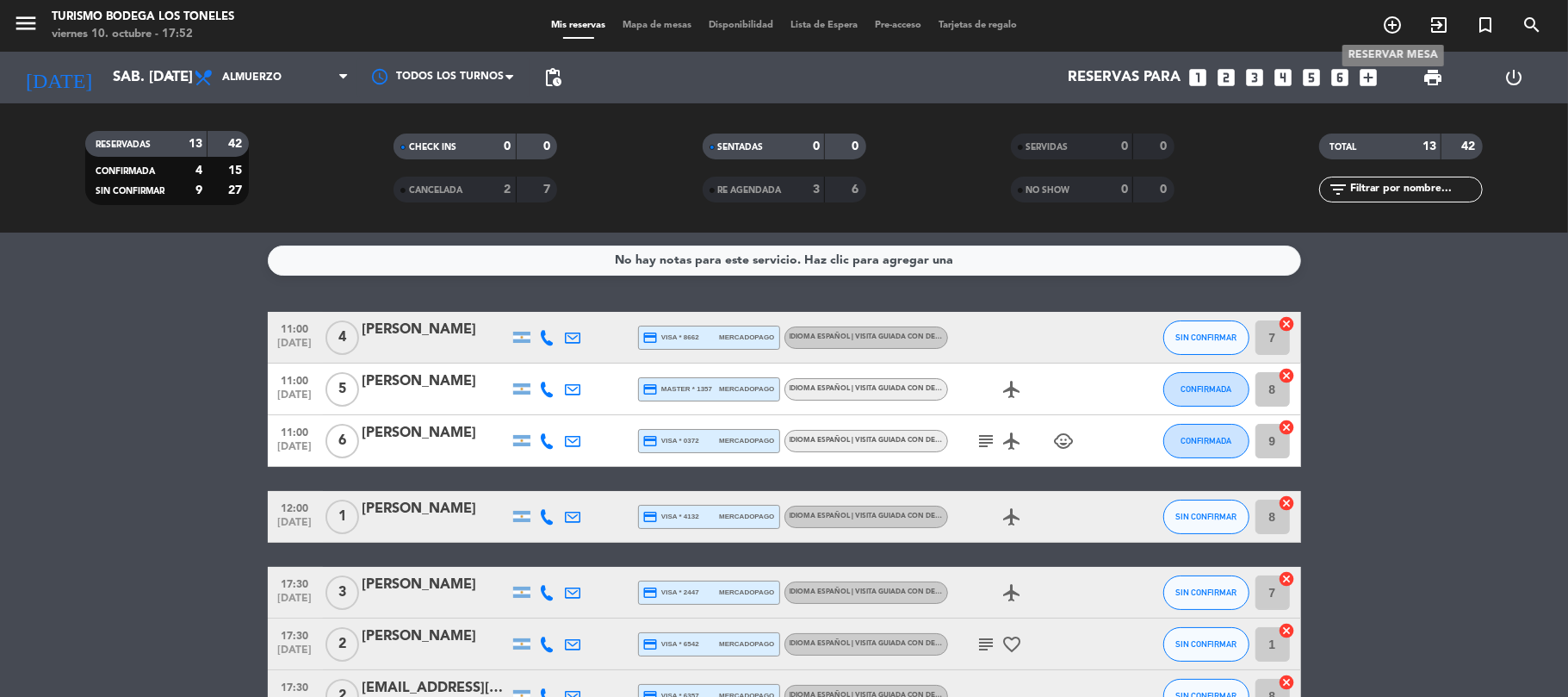
click at [1385, 28] on icon "add_circle_outline" at bounding box center [1391, 24] width 20 height 20
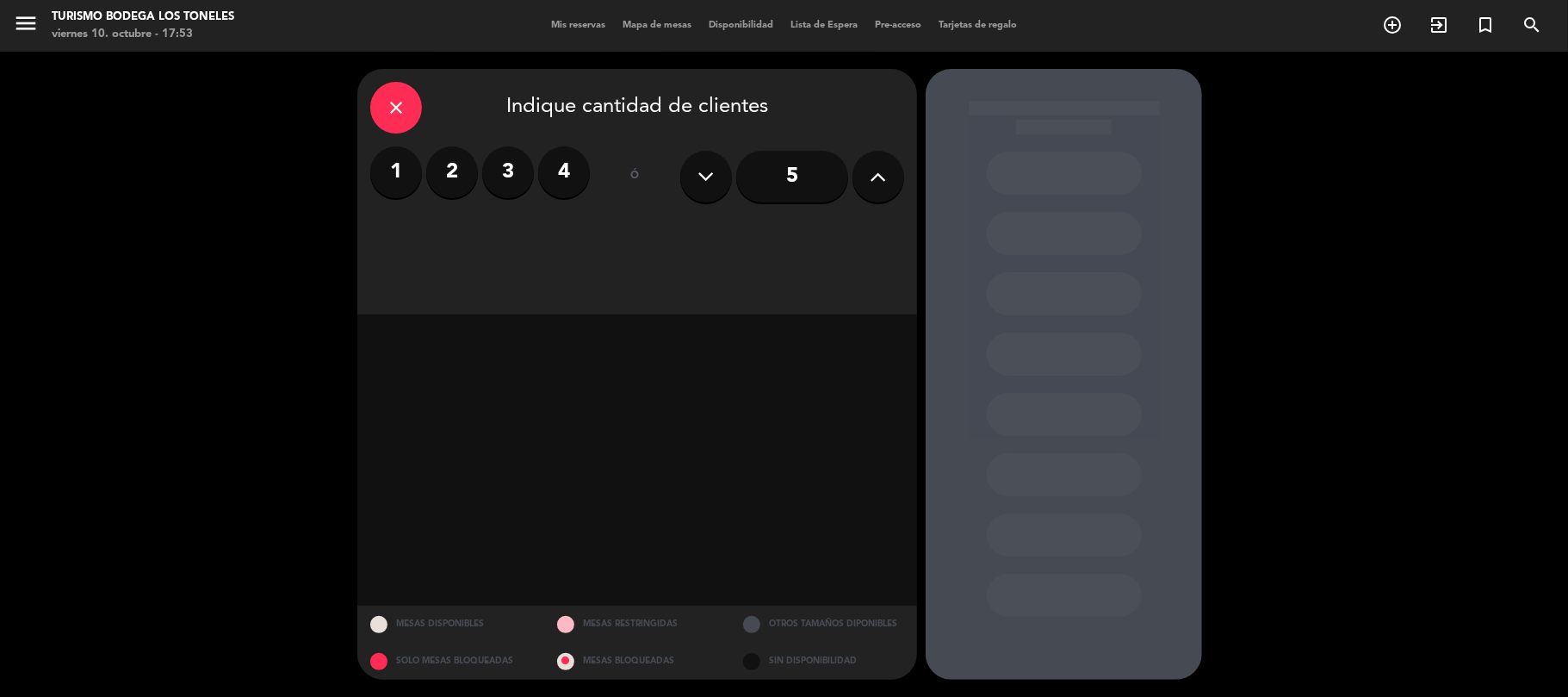
click at [885, 165] on icon at bounding box center [878, 177] width 16 height 26
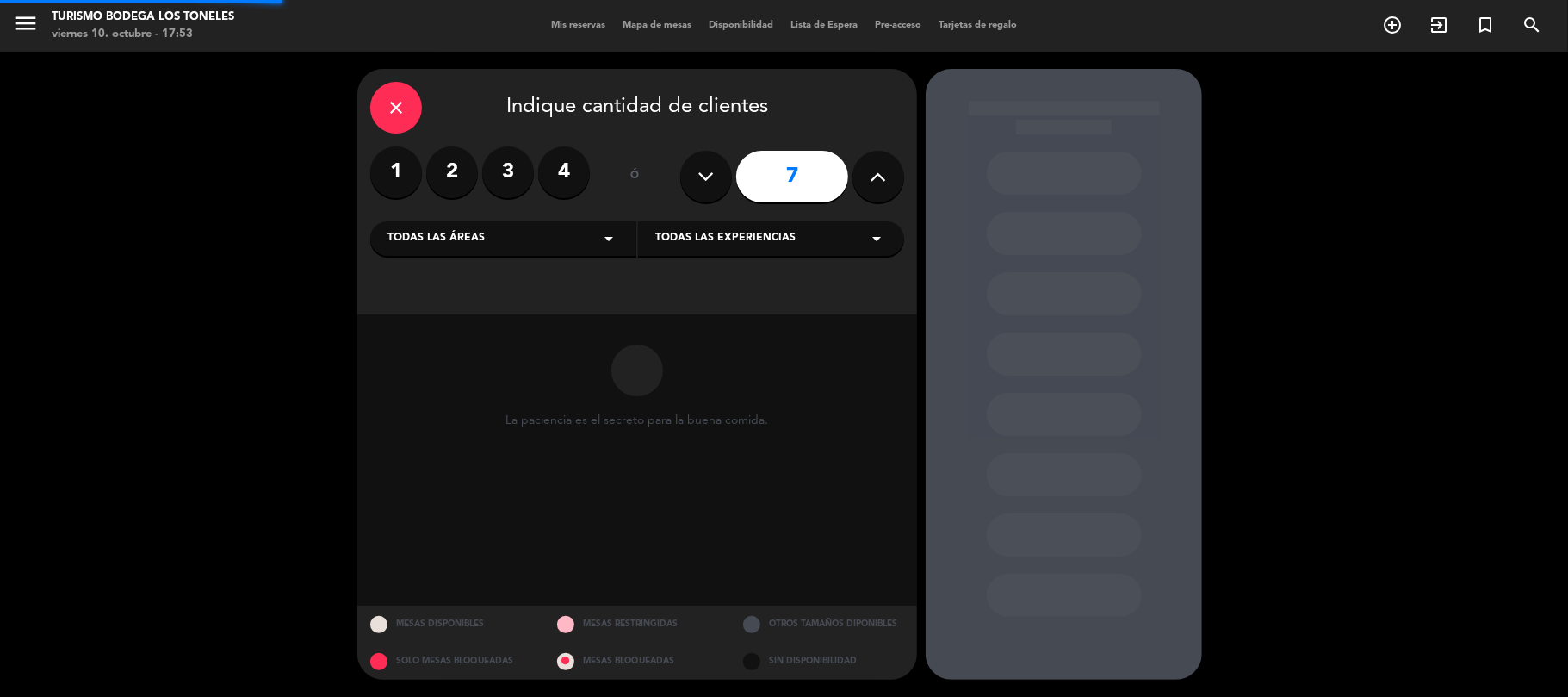
click at [885, 165] on icon at bounding box center [878, 177] width 16 height 26
click at [886, 165] on icon at bounding box center [878, 177] width 16 height 26
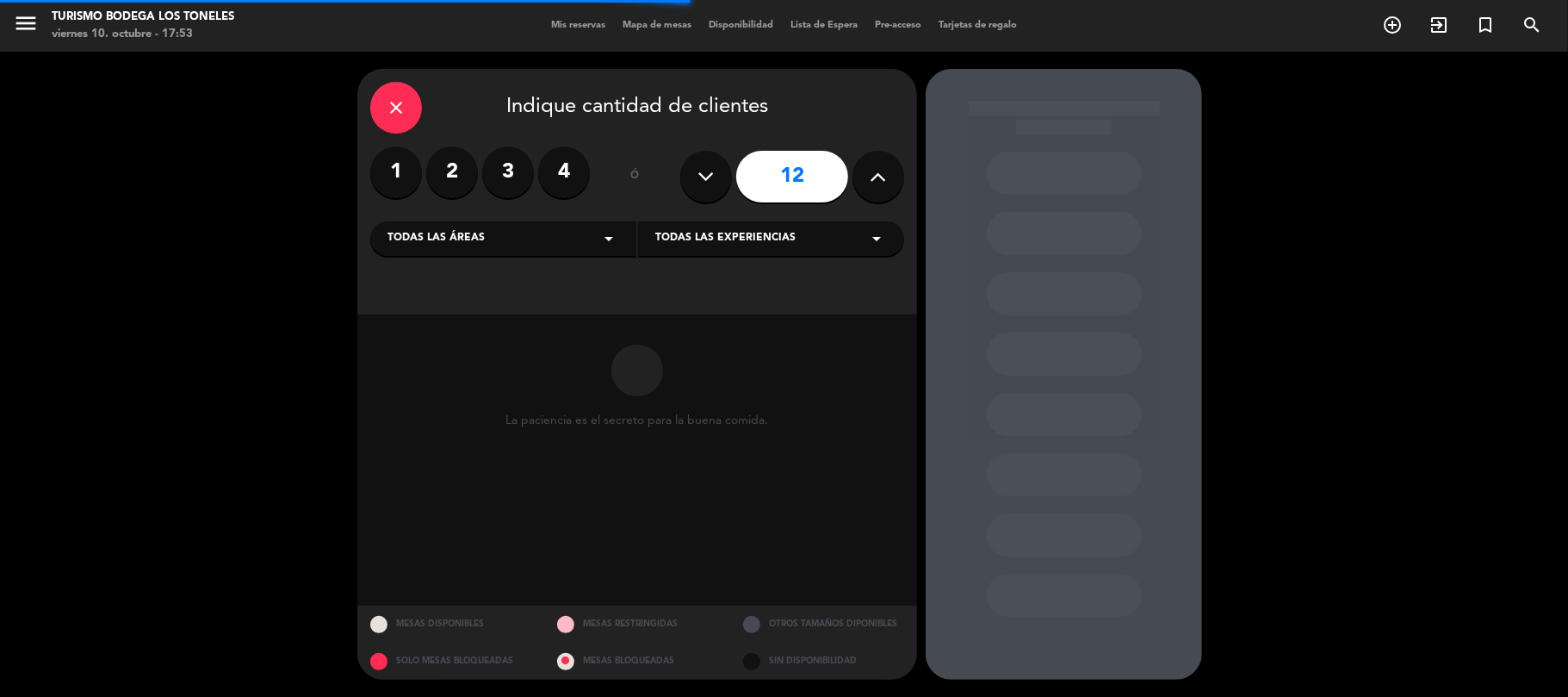
click at [886, 165] on icon at bounding box center [878, 177] width 16 height 26
click at [887, 165] on button at bounding box center [878, 177] width 52 height 52
type input "16"
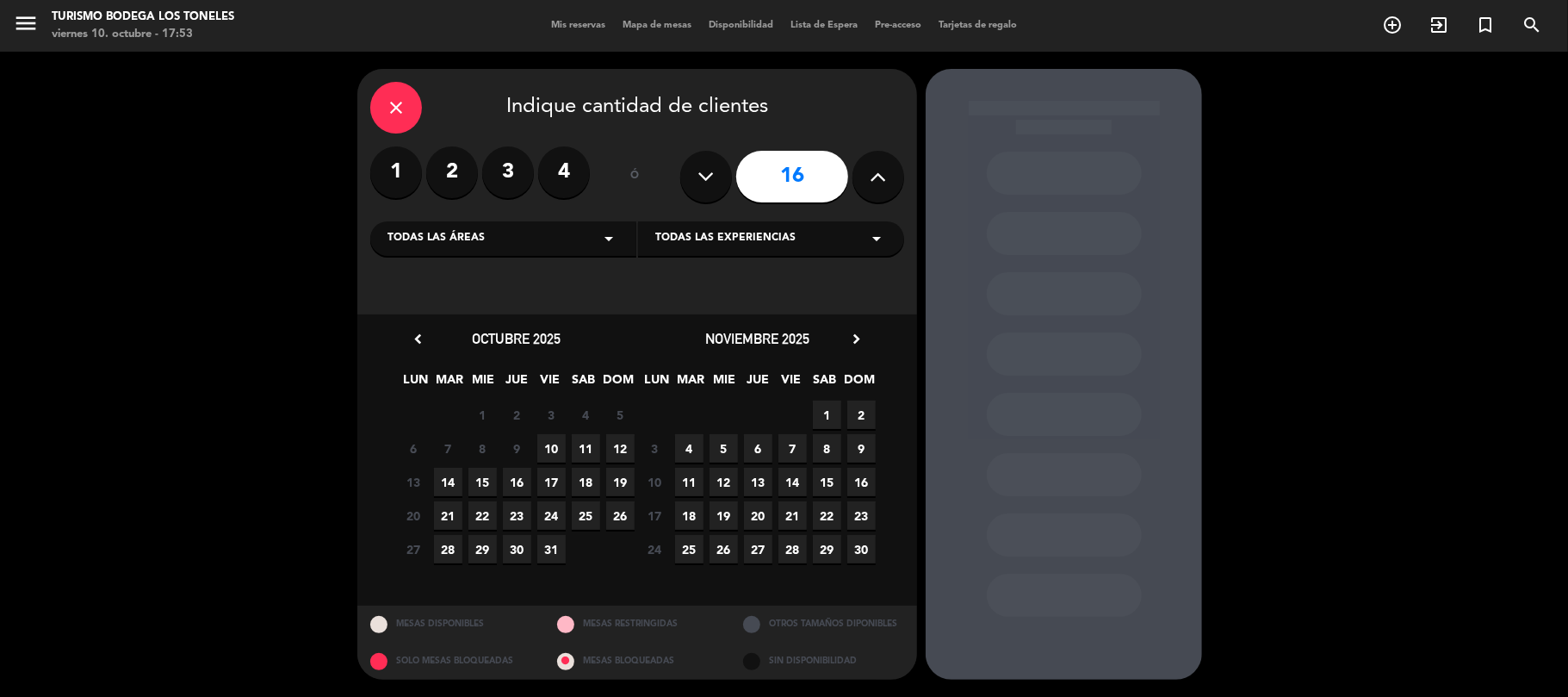
click at [577, 449] on span "11" at bounding box center [585, 448] width 28 height 28
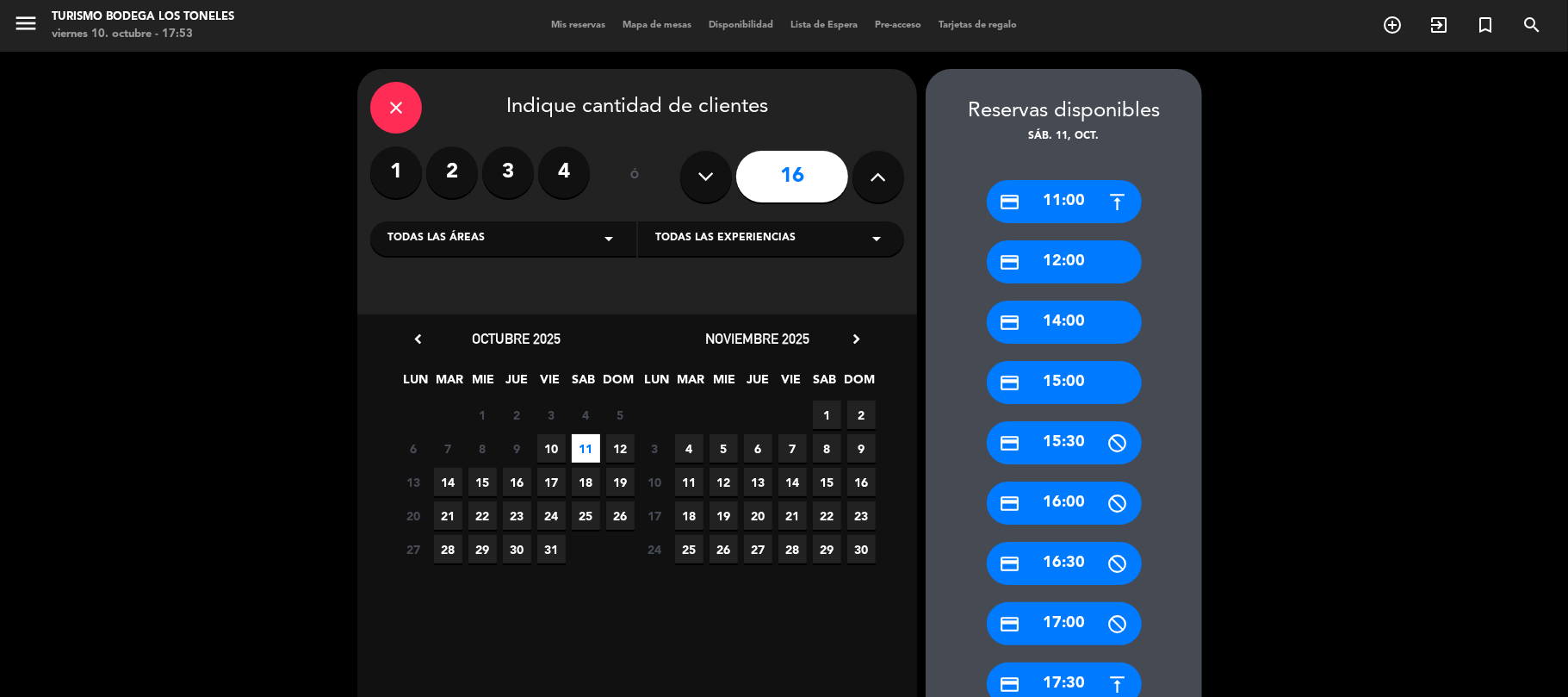
click at [1104, 559] on div "credit_card 16:30" at bounding box center [1063, 563] width 155 height 43
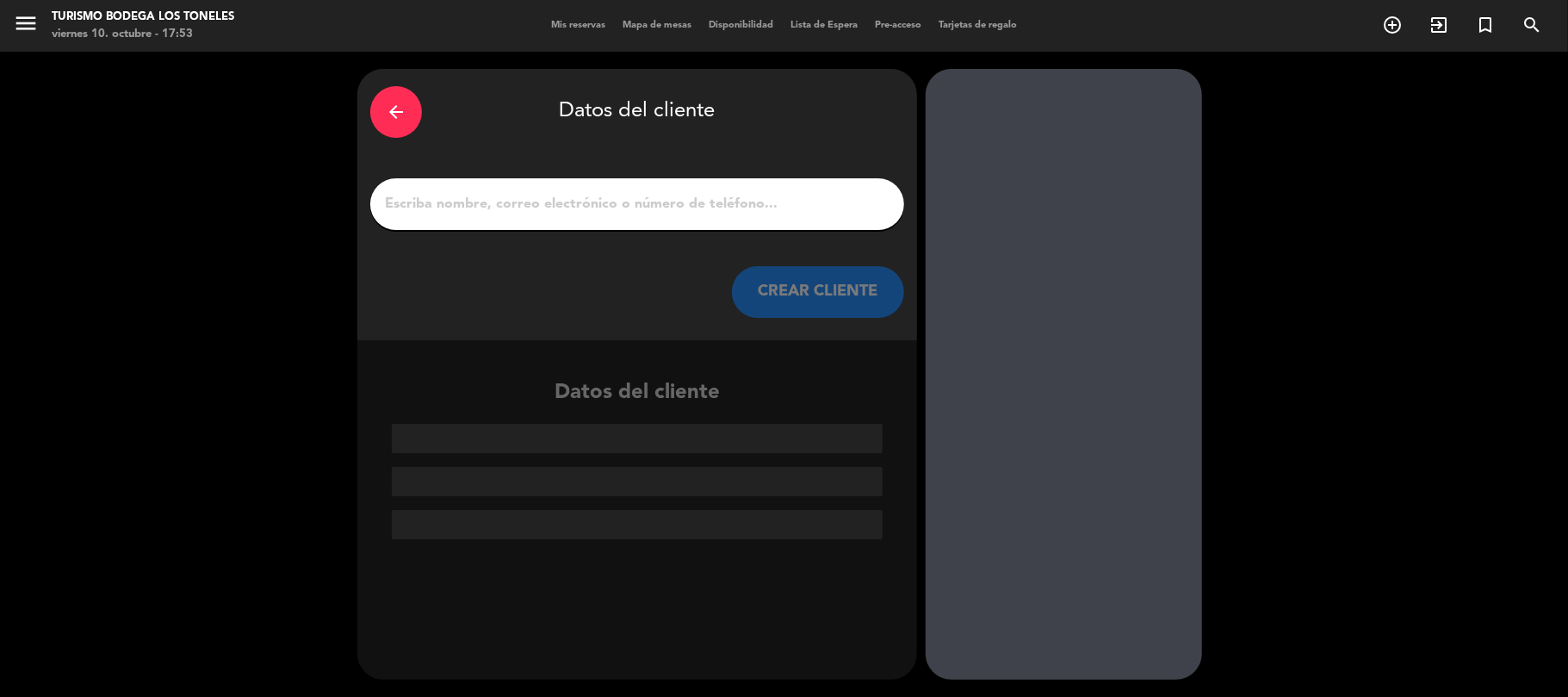
click at [676, 197] on input "1" at bounding box center [637, 204] width 508 height 24
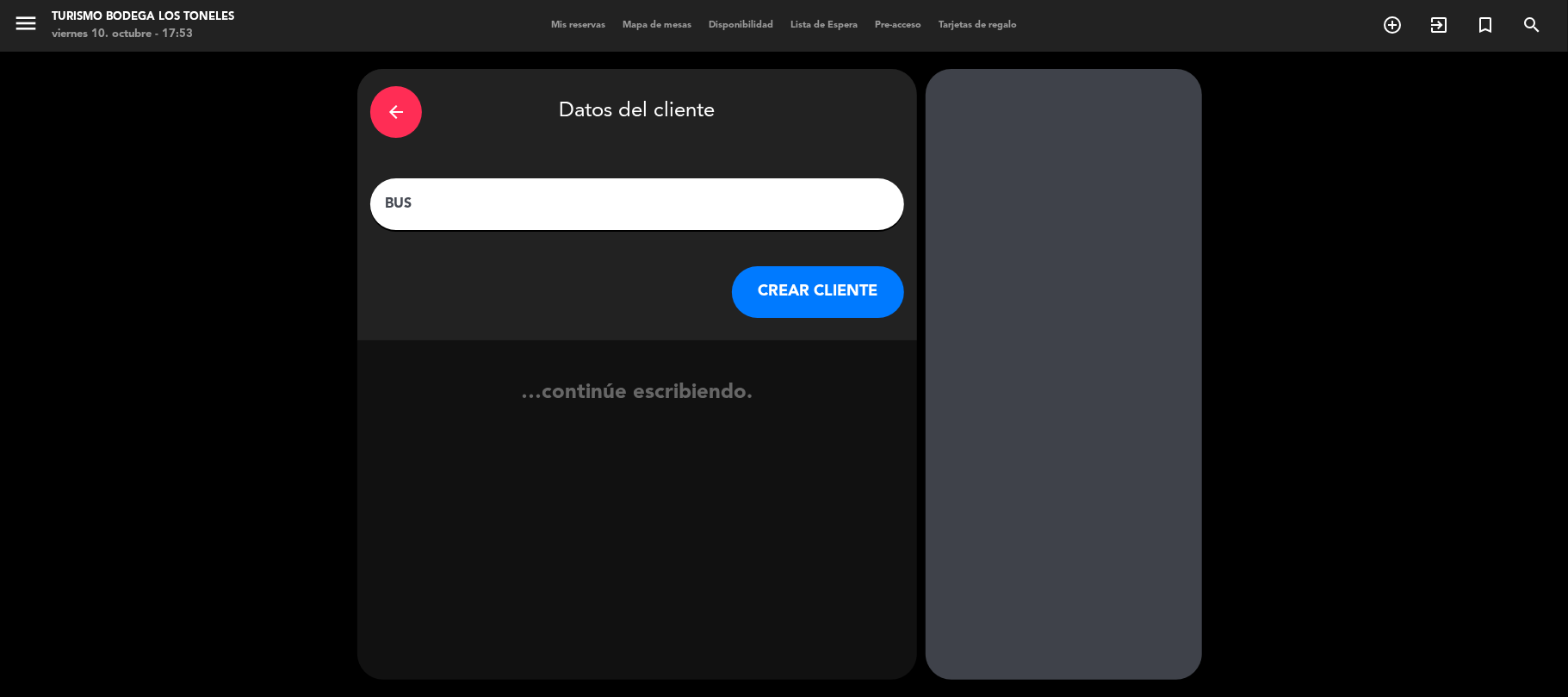
type input "BUS"
click at [848, 293] on button "CREAR CLIENTE" at bounding box center [817, 293] width 172 height 52
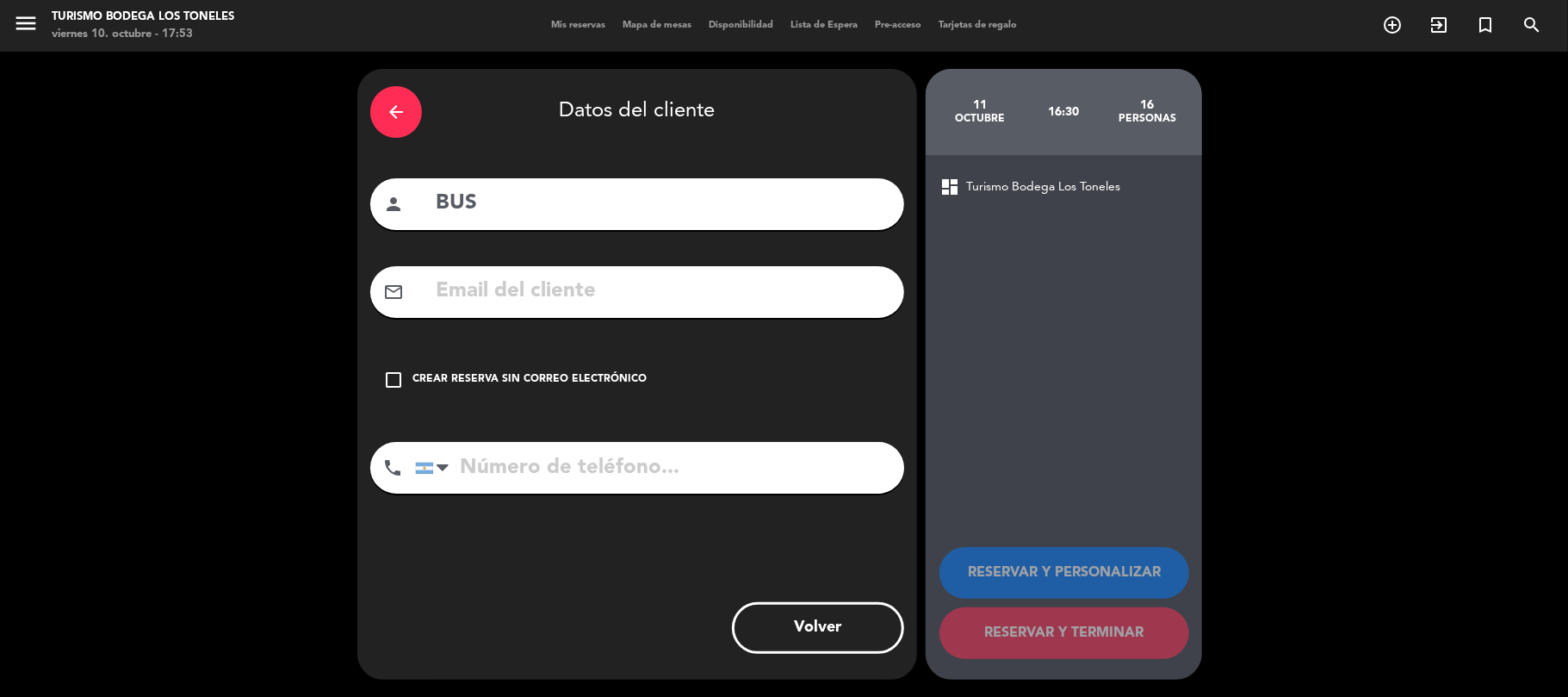
click at [475, 376] on div "Crear reserva sin correo electrónico" at bounding box center [529, 380] width 234 height 17
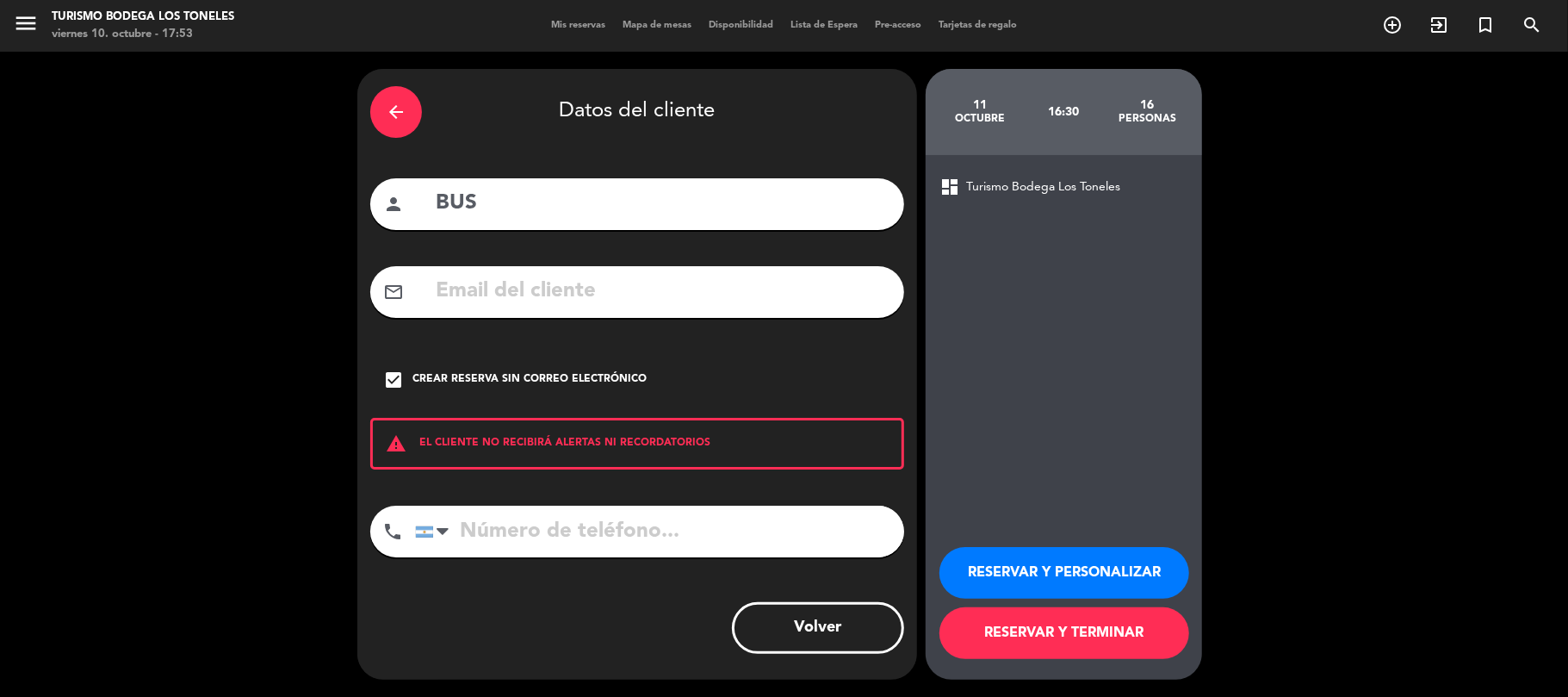
click at [1098, 634] on button "RESERVAR Y TERMINAR" at bounding box center [1063, 633] width 250 height 52
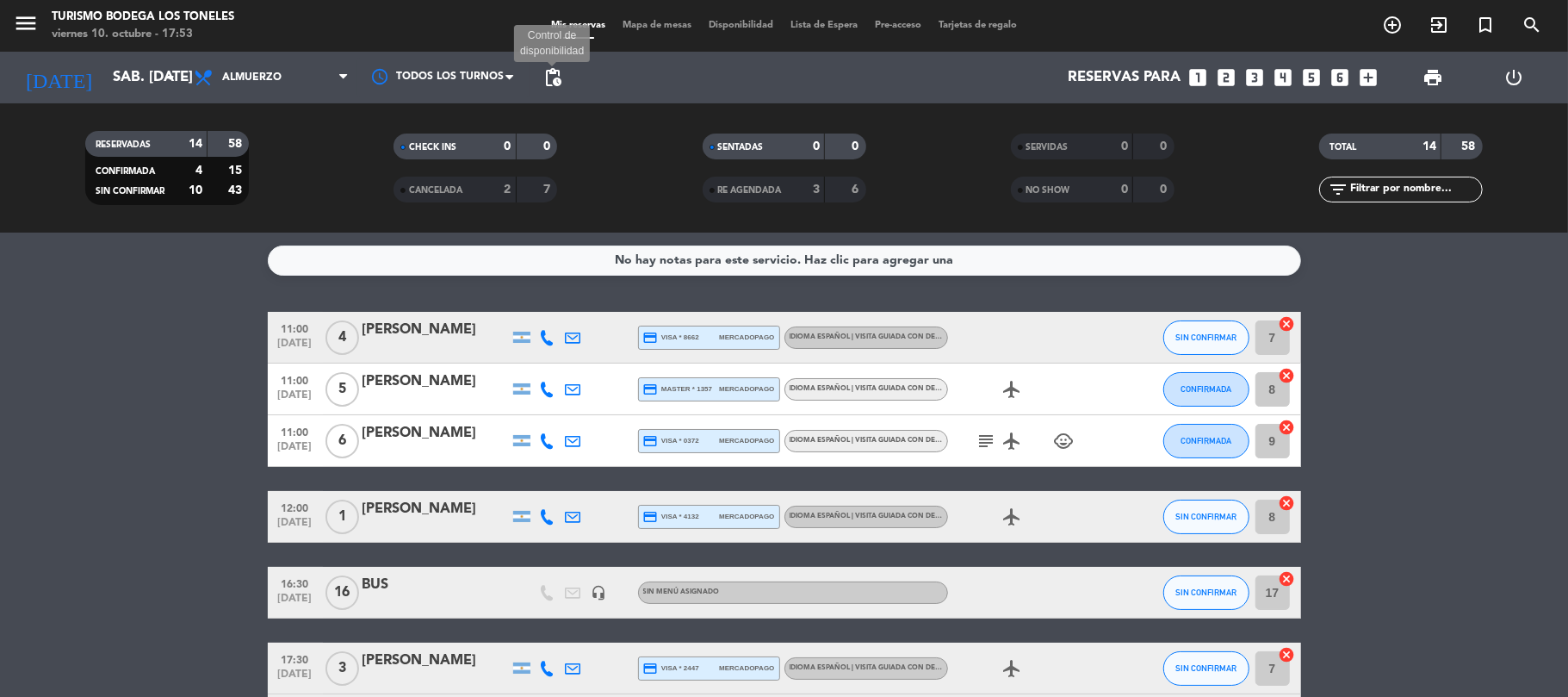
click at [562, 70] on span "pending_actions" at bounding box center [552, 77] width 20 height 20
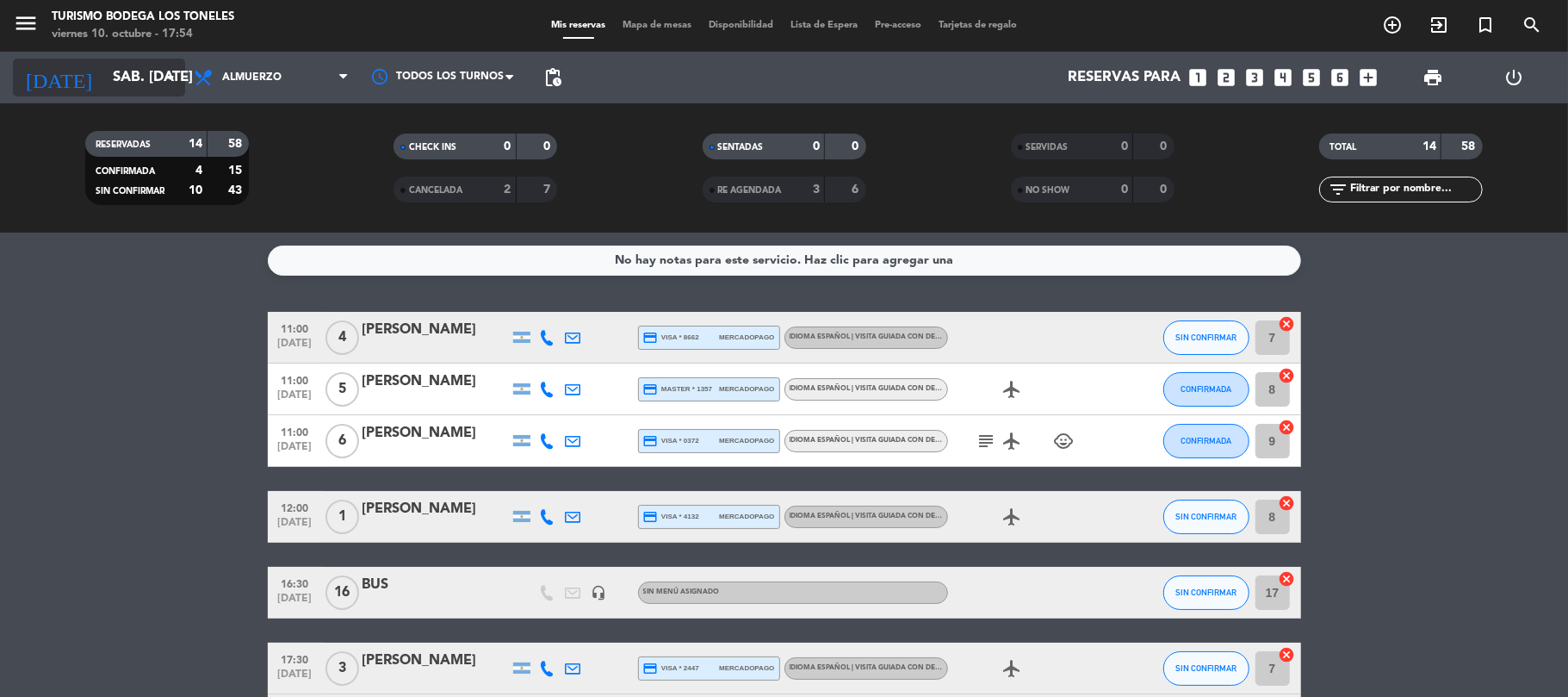
click at [119, 83] on input "sáb. [DATE]" at bounding box center [197, 77] width 186 height 34
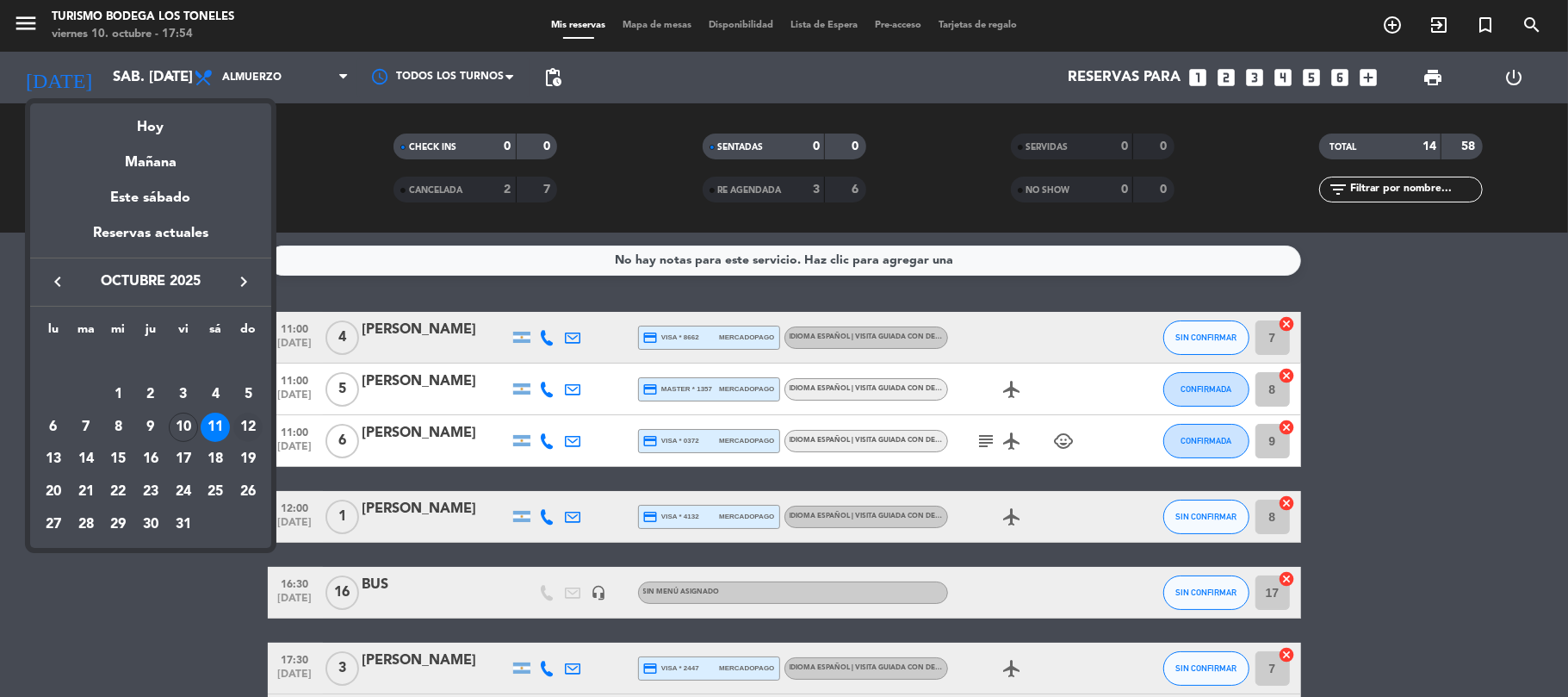
click at [249, 435] on div "12" at bounding box center [248, 427] width 29 height 29
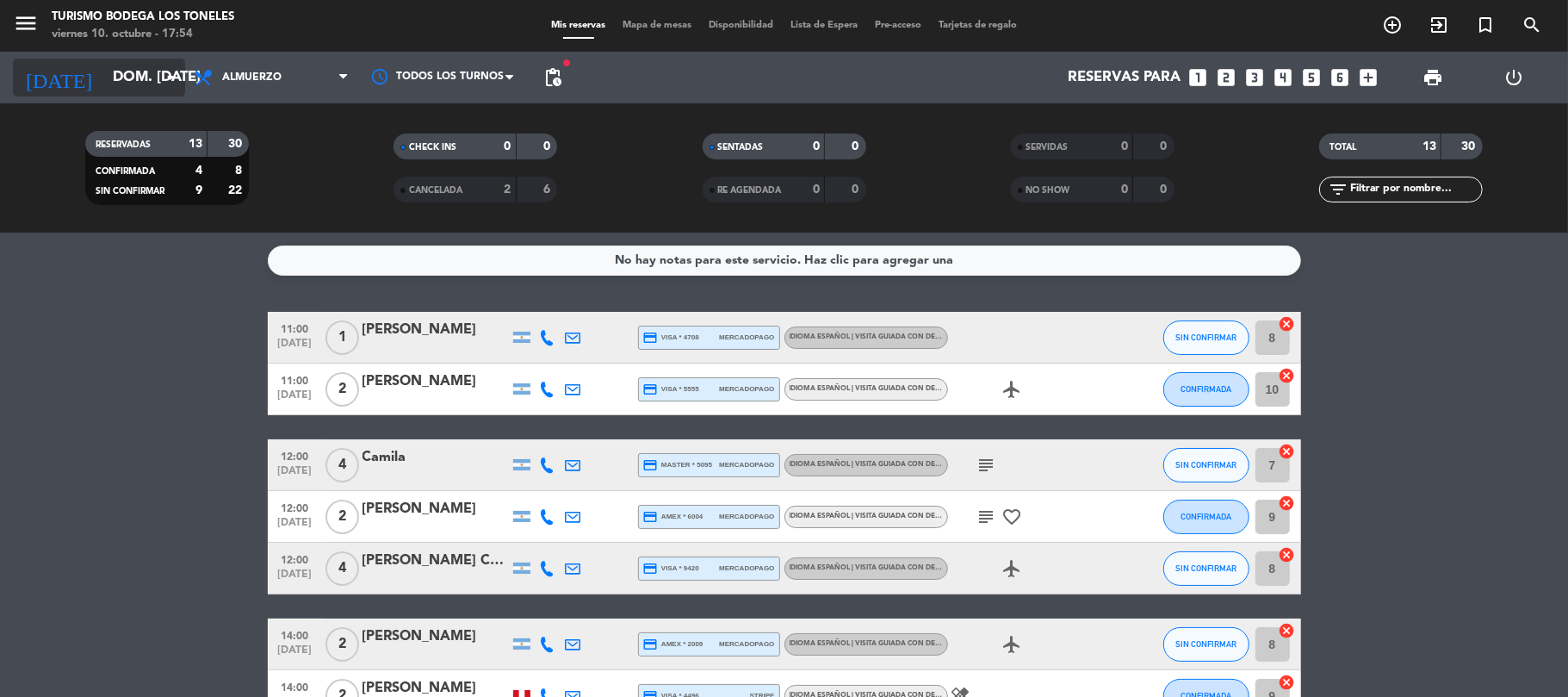
click at [104, 74] on input "dom. [DATE]" at bounding box center [197, 77] width 186 height 34
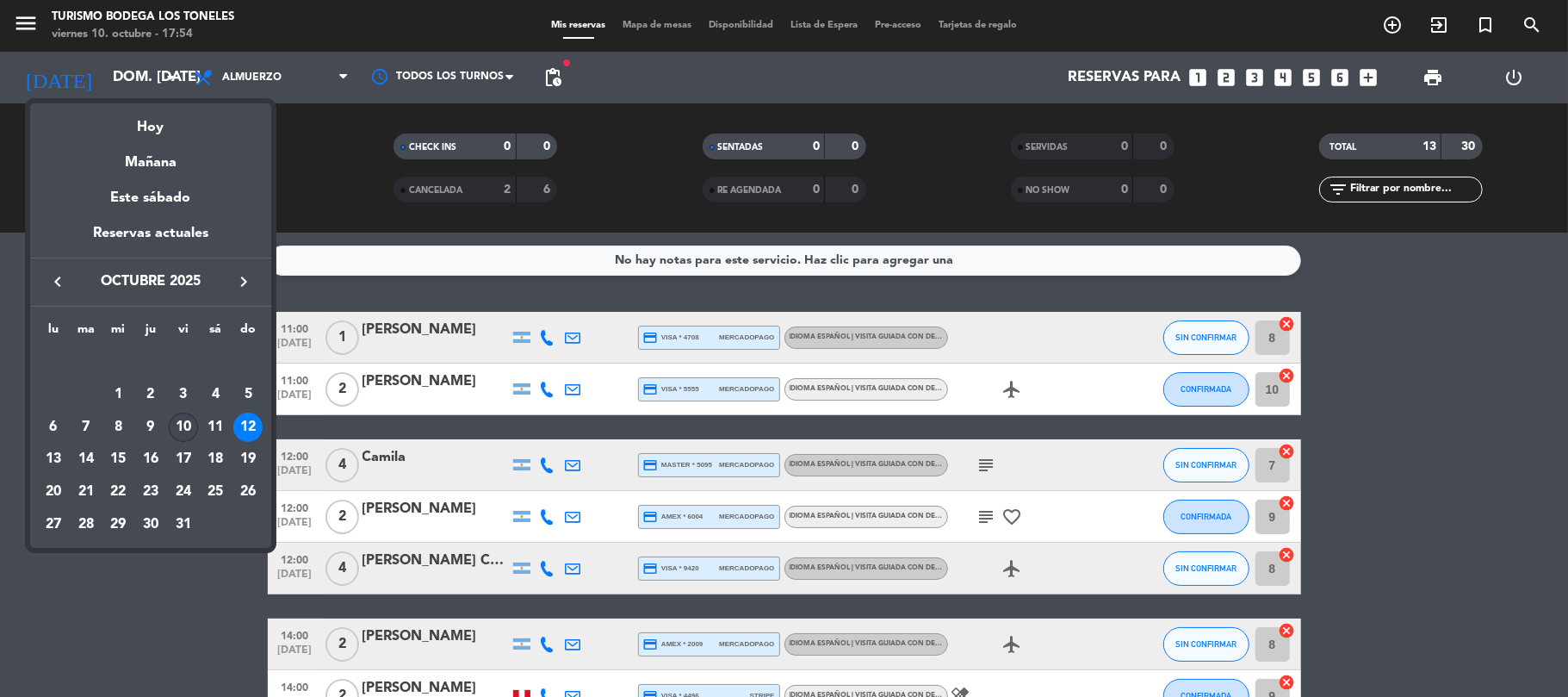
click at [180, 432] on div "10" at bounding box center [183, 427] width 29 height 29
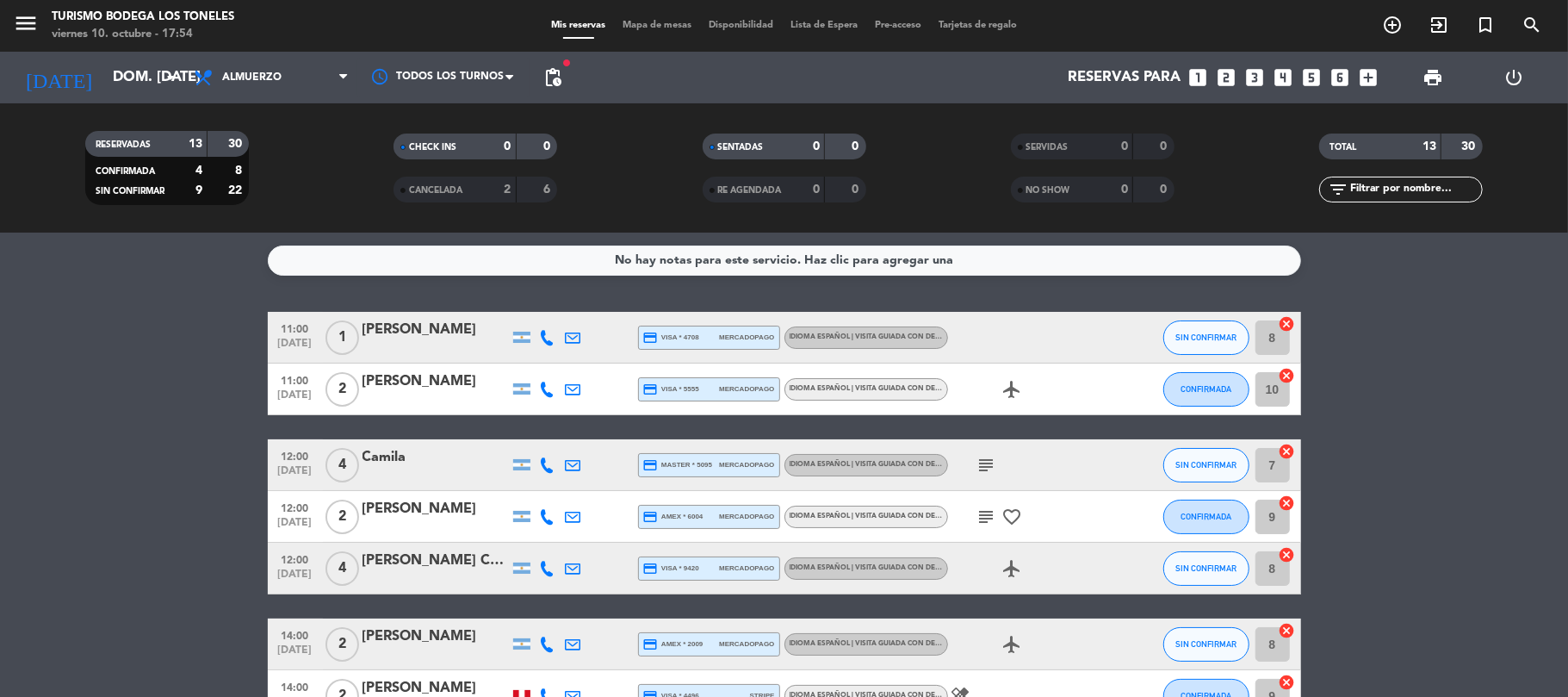
type input "vie. [DATE]"
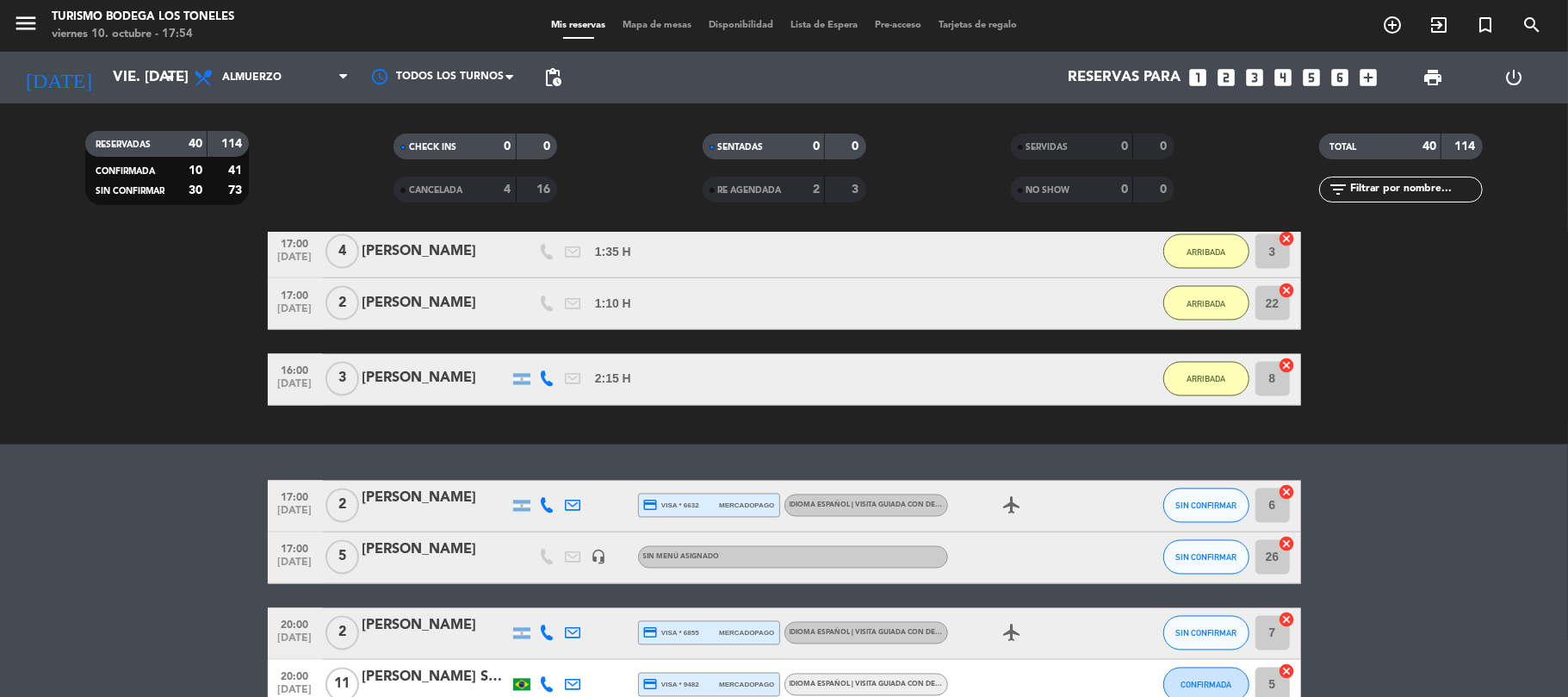
scroll to position [2182, 0]
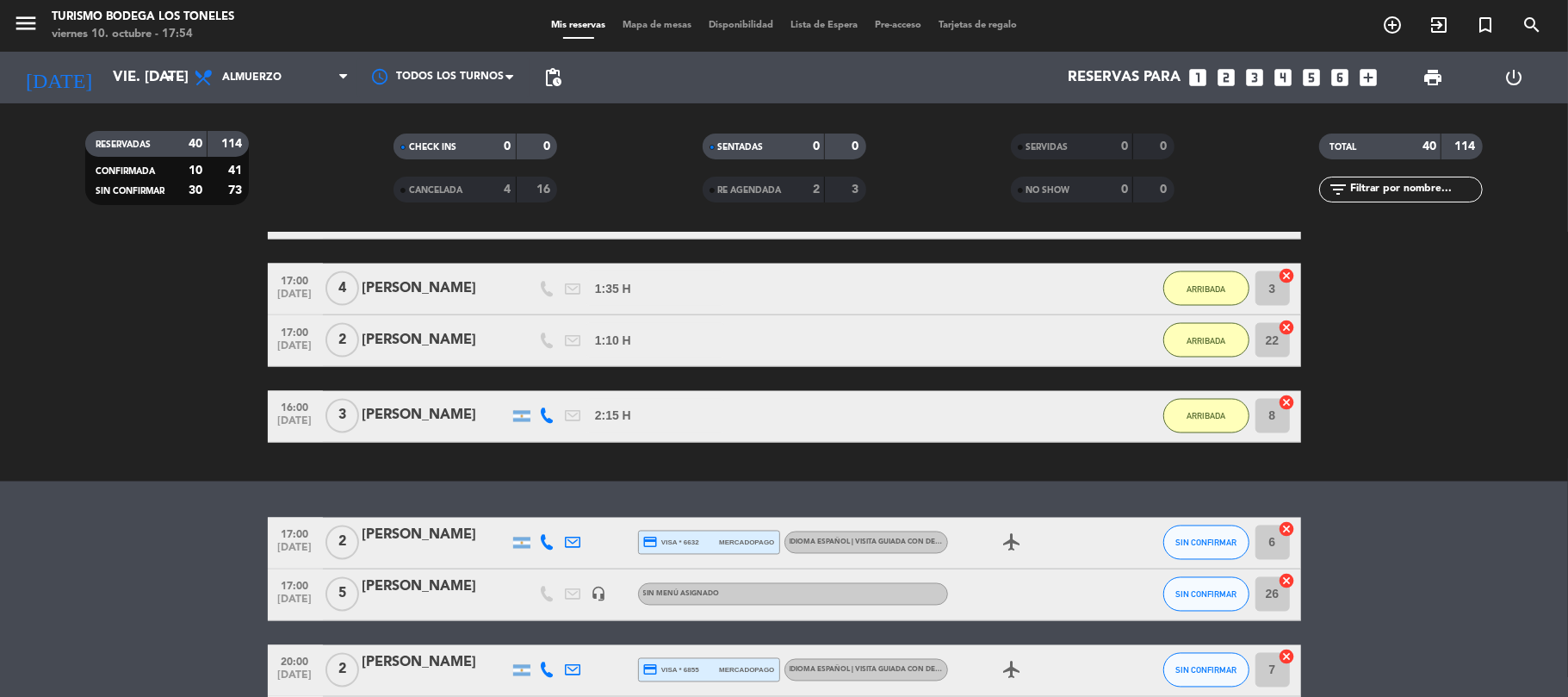
click at [403, 584] on div "[PERSON_NAME]" at bounding box center [436, 587] width 147 height 22
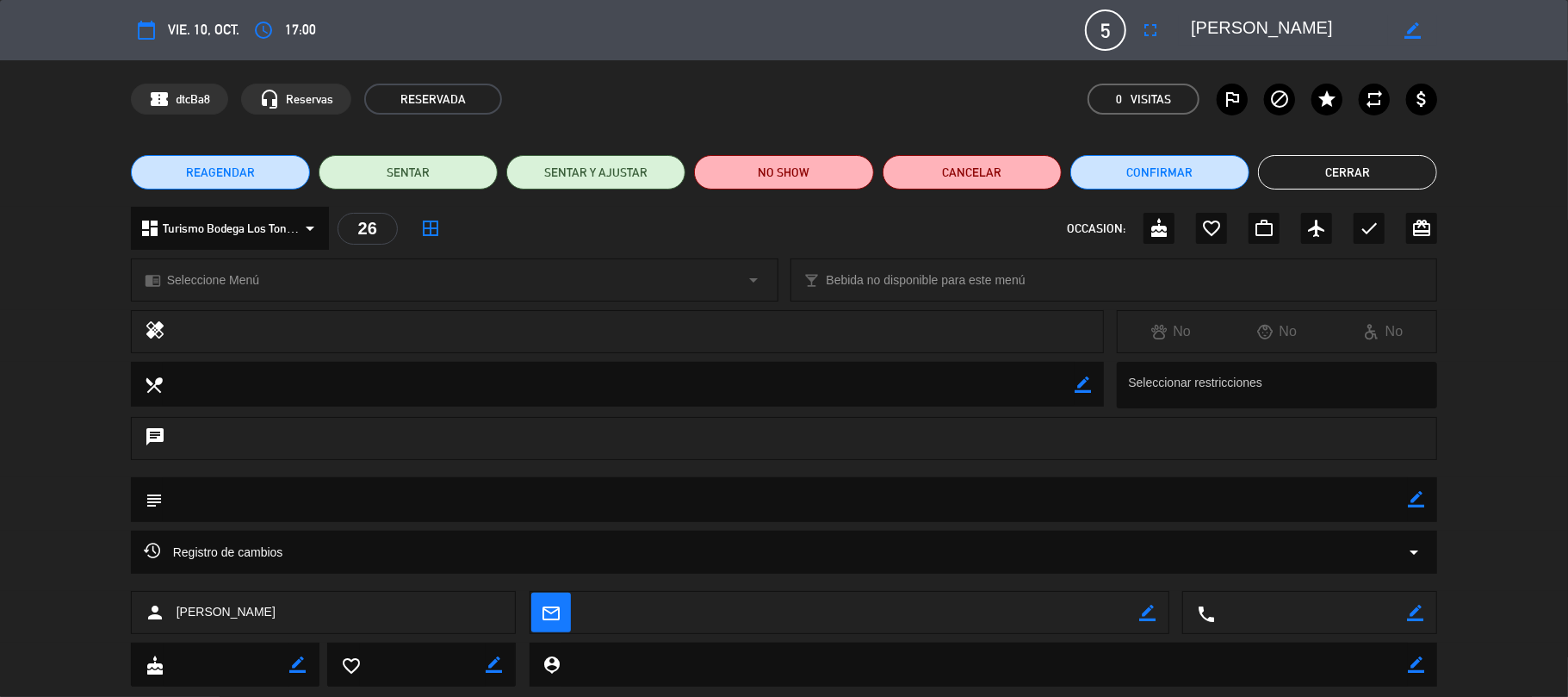
click at [1405, 177] on button "Cerrar" at bounding box center [1347, 173] width 179 height 35
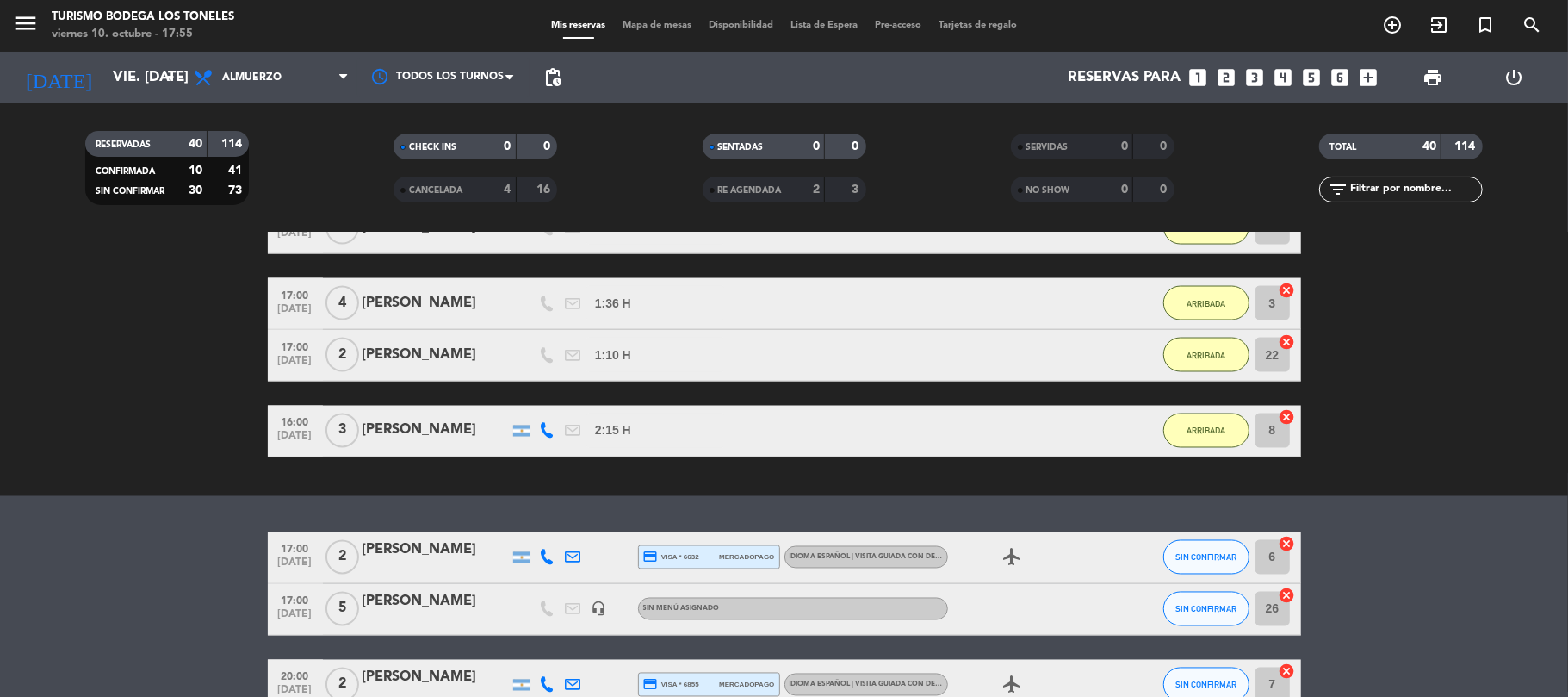
scroll to position [2296, 0]
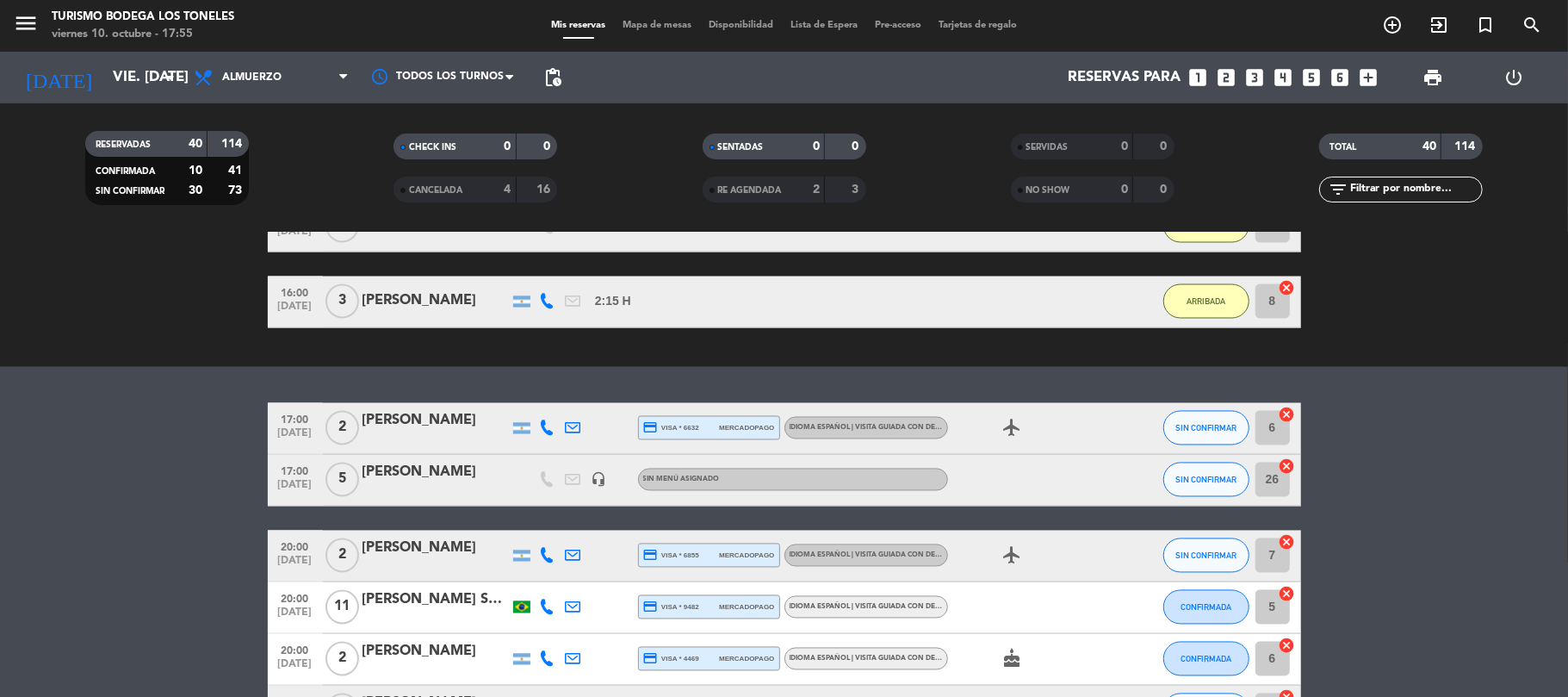
click at [1471, 370] on div "No hay notas para este servicio. Haz clic para agregar una exit_to_app CHECK IN…" at bounding box center [784, 464] width 1568 height 464
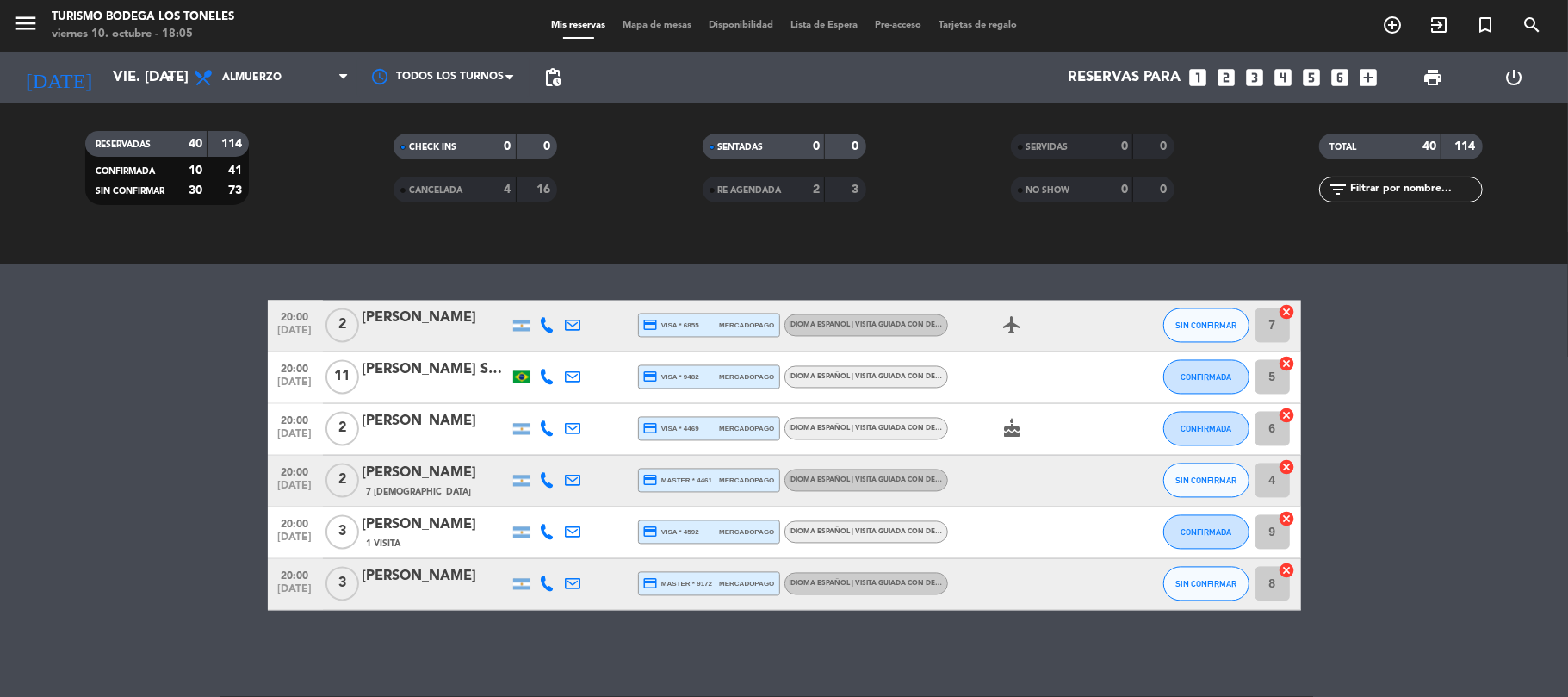
scroll to position [2501, 0]
